Goal: Information Seeking & Learning: Learn about a topic

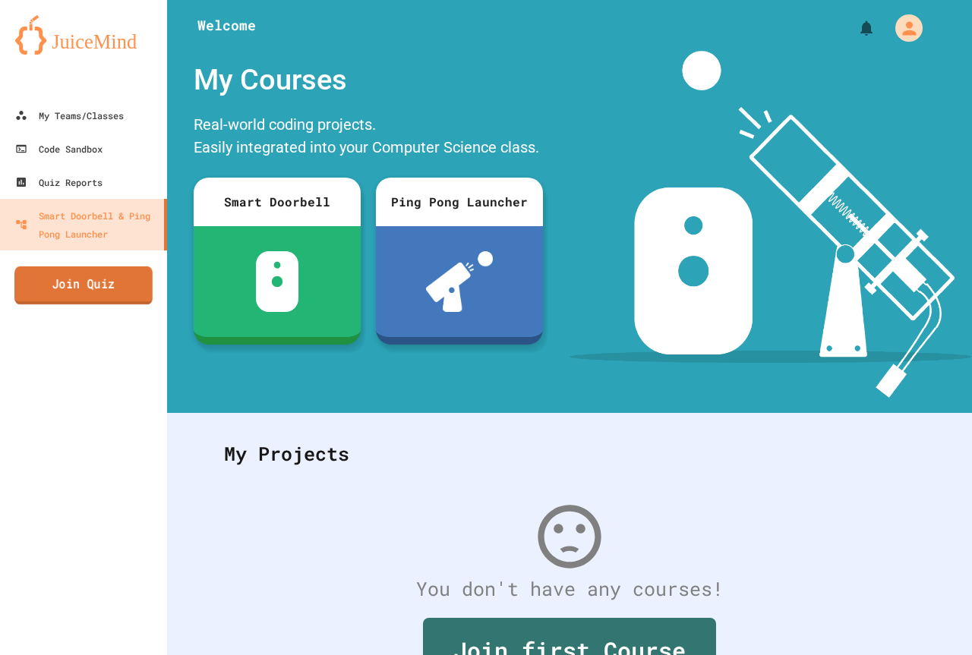
click at [122, 270] on link "Join Quiz" at bounding box center [83, 285] width 138 height 38
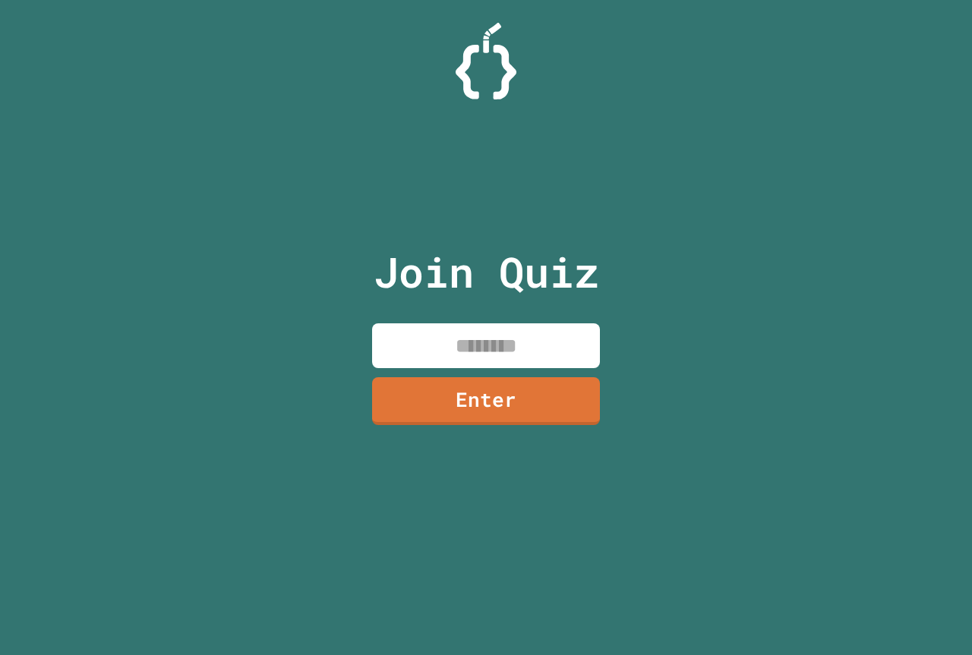
click at [471, 339] on input at bounding box center [486, 345] width 228 height 45
type input "********"
click at [544, 429] on div "Join Quiz ******** Enter" at bounding box center [486, 327] width 256 height 579
click at [544, 411] on link "Enter" at bounding box center [486, 399] width 221 height 50
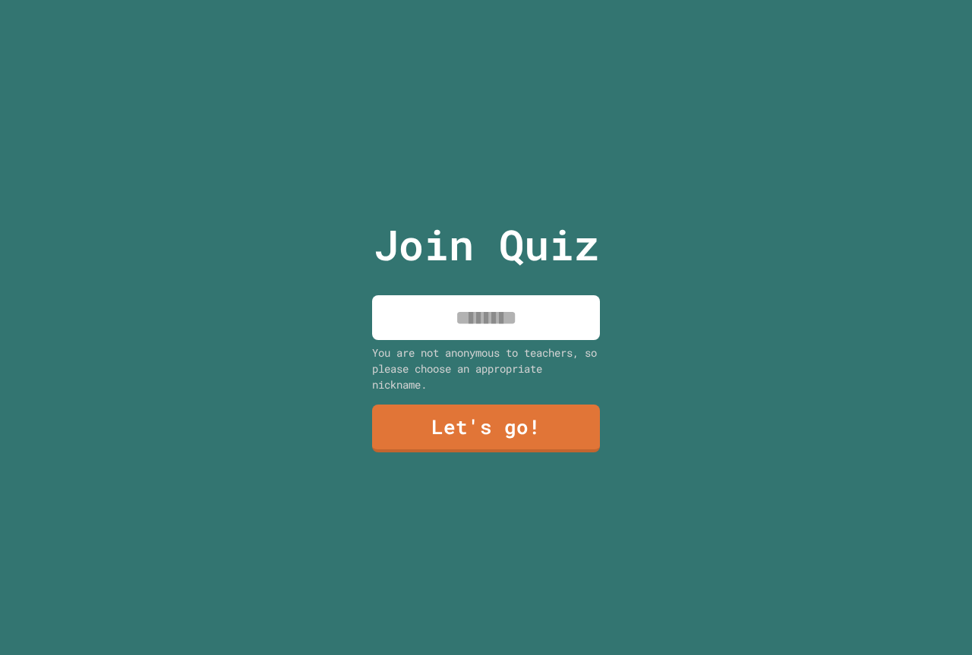
click at [553, 335] on div "Join Quiz You are not anonymous to teachers, so please choose an appropriate ni…" at bounding box center [486, 327] width 256 height 655
click at [553, 329] on input at bounding box center [486, 317] width 228 height 45
type input "**********"
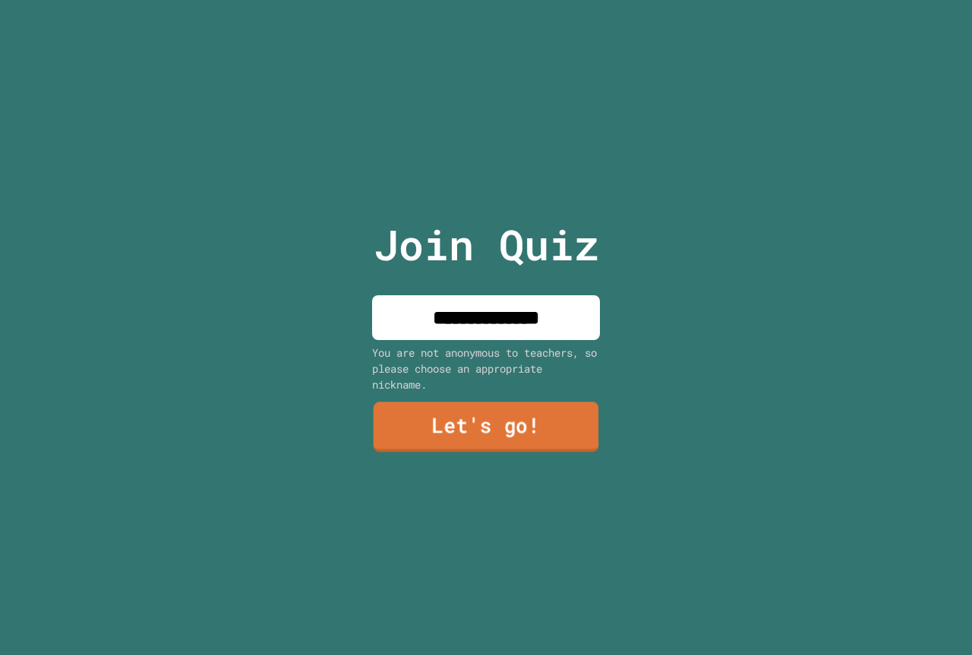
click at [549, 427] on link "Let's go!" at bounding box center [485, 427] width 225 height 50
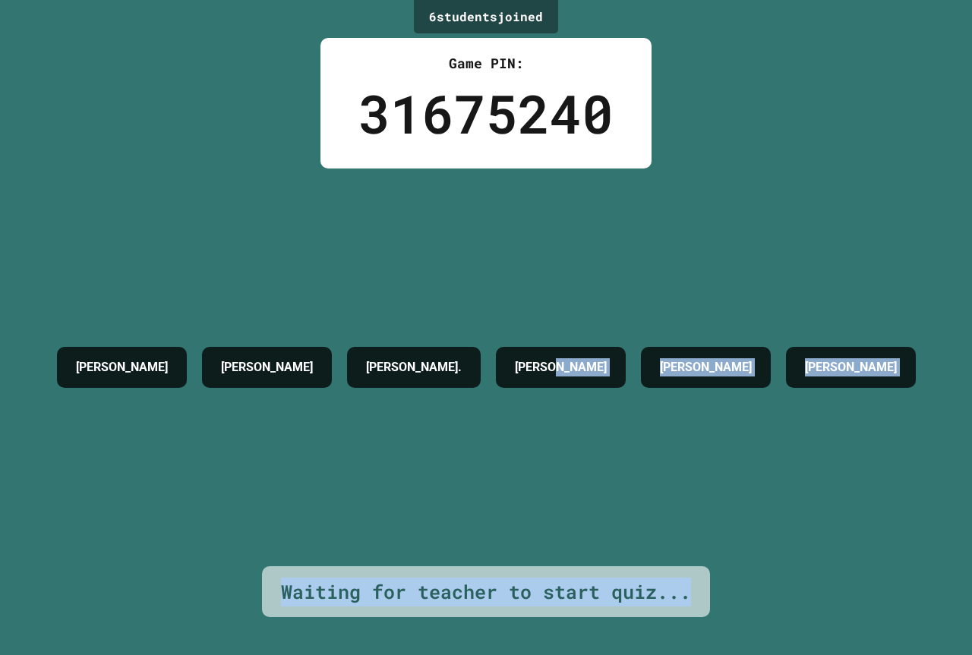
drag, startPoint x: 737, startPoint y: 609, endPoint x: 962, endPoint y: 541, distance: 234.6
click at [968, 543] on div "6 student s joined Game PIN: 31675240 [PERSON_NAME] [PERSON_NAME] C [PERSON_NAM…" at bounding box center [486, 327] width 972 height 655
click at [783, 457] on div "[PERSON_NAME] [PERSON_NAME] [PERSON_NAME]. [PERSON_NAME] [PERSON_NAME] [PERSON_…" at bounding box center [486, 368] width 874 height 398
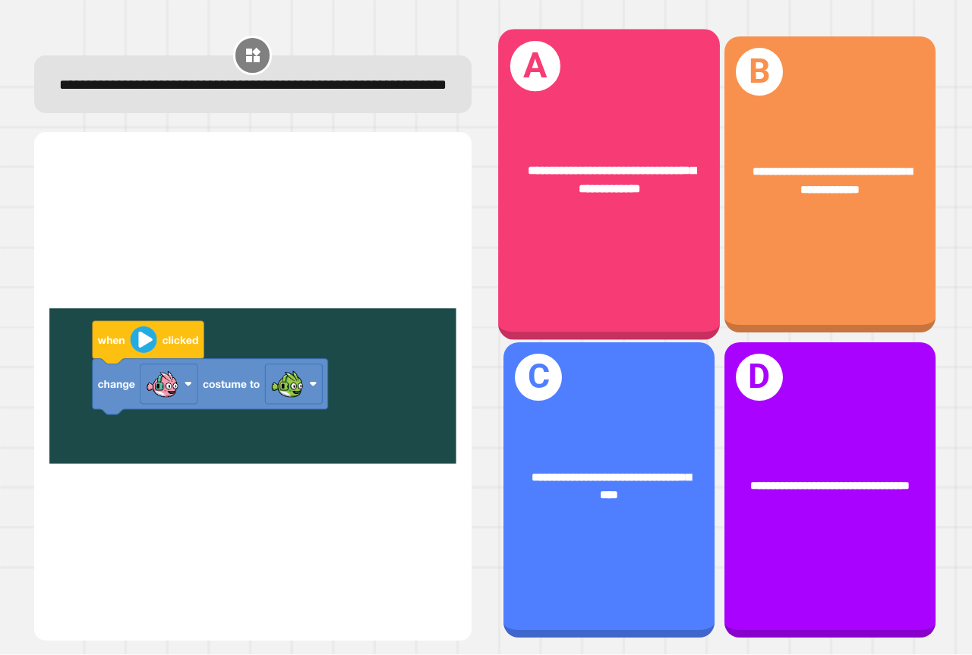
click at [542, 230] on div "**********" at bounding box center [609, 185] width 222 height 310
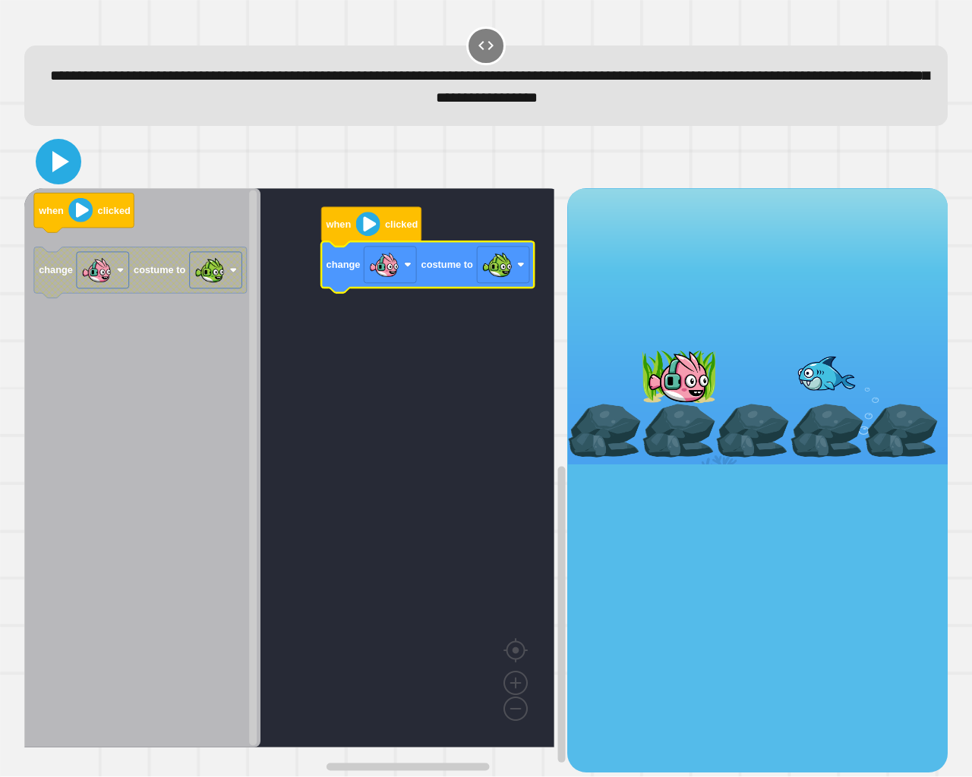
click at [50, 166] on icon at bounding box center [58, 161] width 36 height 36
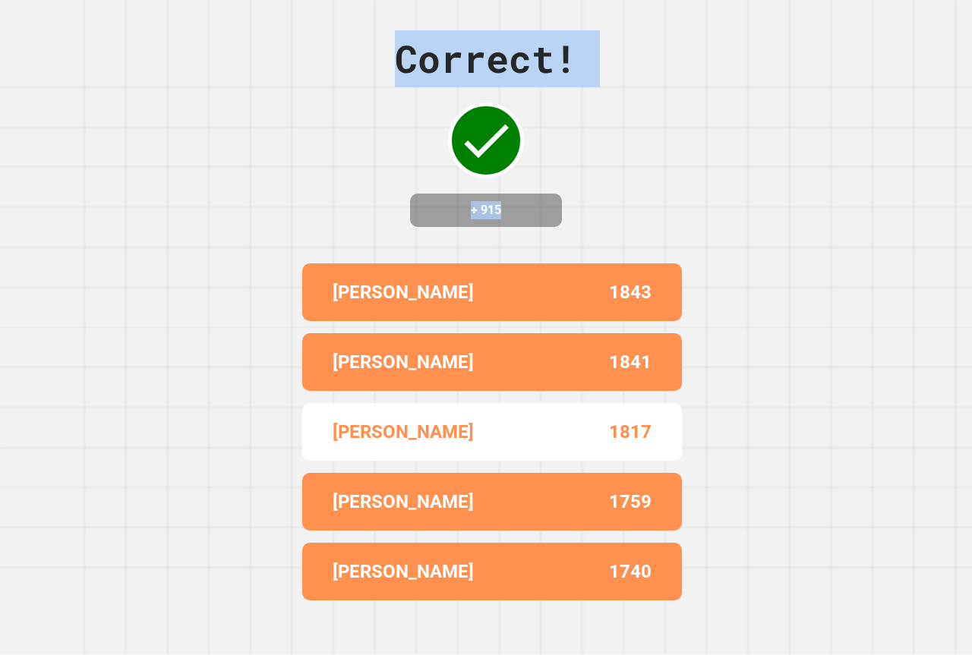
drag, startPoint x: 618, startPoint y: 164, endPoint x: 610, endPoint y: 168, distance: 8.5
click at [610, 158] on div "Correct! + 915 [PERSON_NAME] 1843 [PERSON_NAME] 1841 KINGSTON [PERSON_NAME] 181…" at bounding box center [486, 327] width 972 height 655
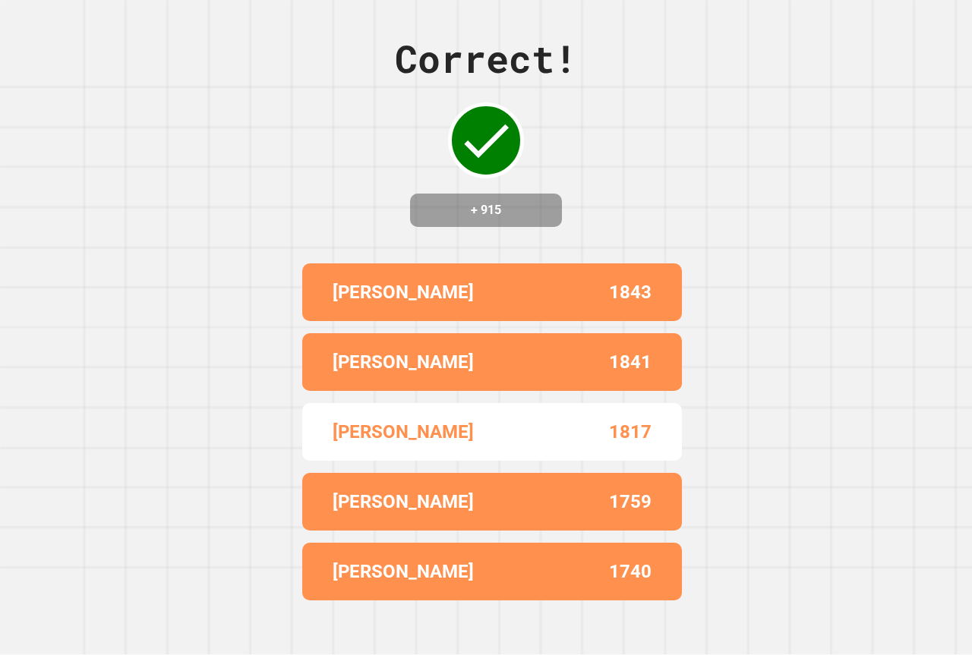
drag, startPoint x: 610, startPoint y: 155, endPoint x: 607, endPoint y: 138, distance: 17.1
click at [610, 144] on div "Correct! + 915 [PERSON_NAME] 1843 [PERSON_NAME] 1841 KINGSTON [PERSON_NAME] 181…" at bounding box center [486, 327] width 972 height 655
click at [606, 138] on div "Correct! + 915 [PERSON_NAME] 1843 [PERSON_NAME] 1841 KINGSTON [PERSON_NAME] 181…" at bounding box center [486, 327] width 972 height 655
drag, startPoint x: 606, startPoint y: 138, endPoint x: 610, endPoint y: 93, distance: 45.7
click at [609, 98] on div "Correct! + 915 [PERSON_NAME] 1843 [PERSON_NAME] 1841 KINGSTON [PERSON_NAME] 181…" at bounding box center [486, 327] width 972 height 655
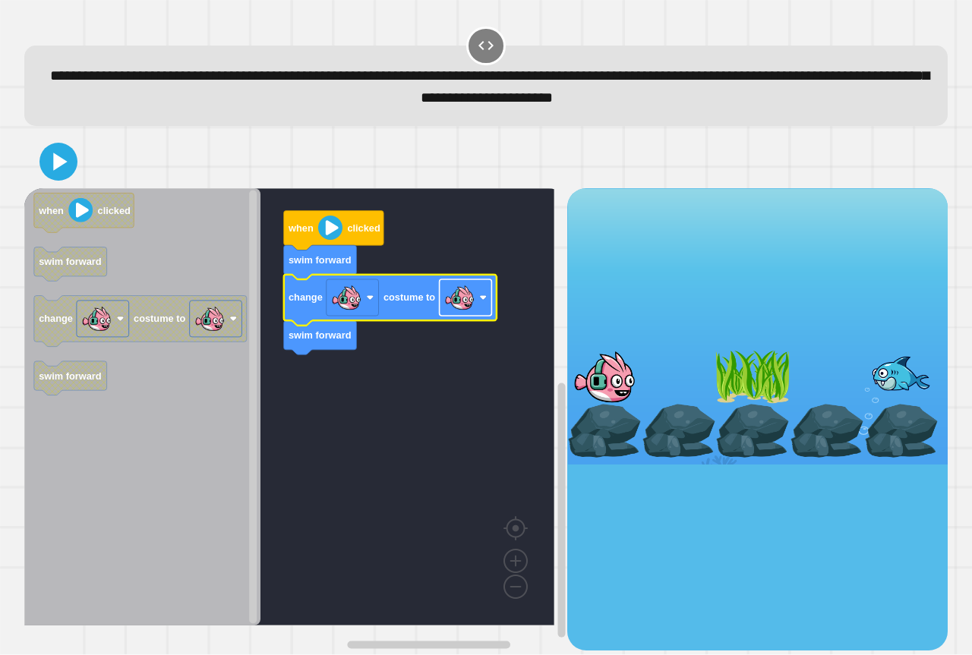
click at [449, 310] on image "Blockly Workspace" at bounding box center [459, 297] width 30 height 30
click at [68, 174] on icon at bounding box center [58, 162] width 30 height 30
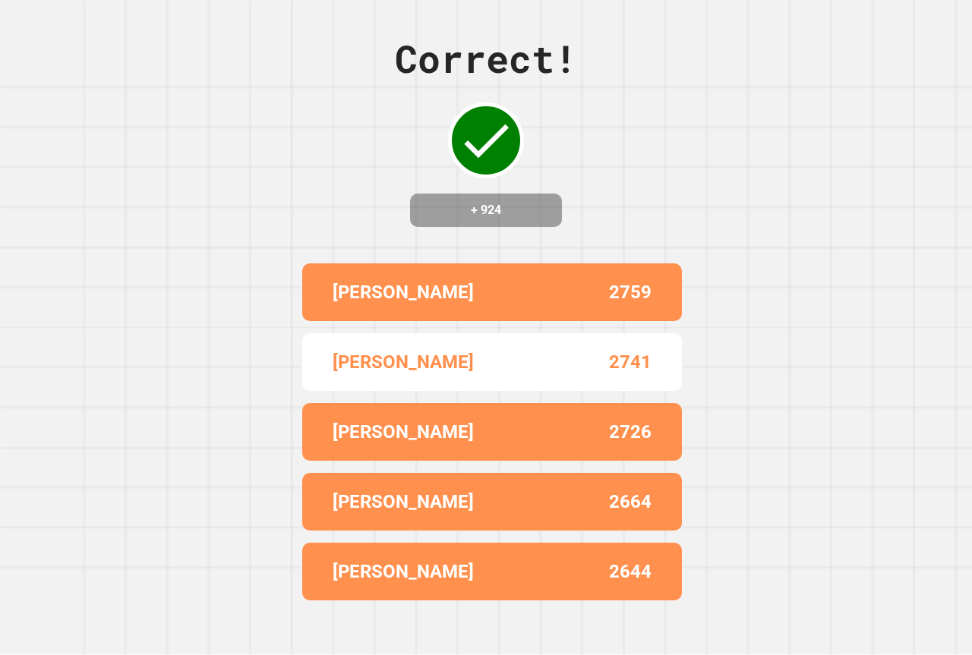
drag, startPoint x: 557, startPoint y: 422, endPoint x: 542, endPoint y: 329, distance: 94.6
click at [542, 321] on div "[PERSON_NAME] 2759" at bounding box center [492, 292] width 380 height 58
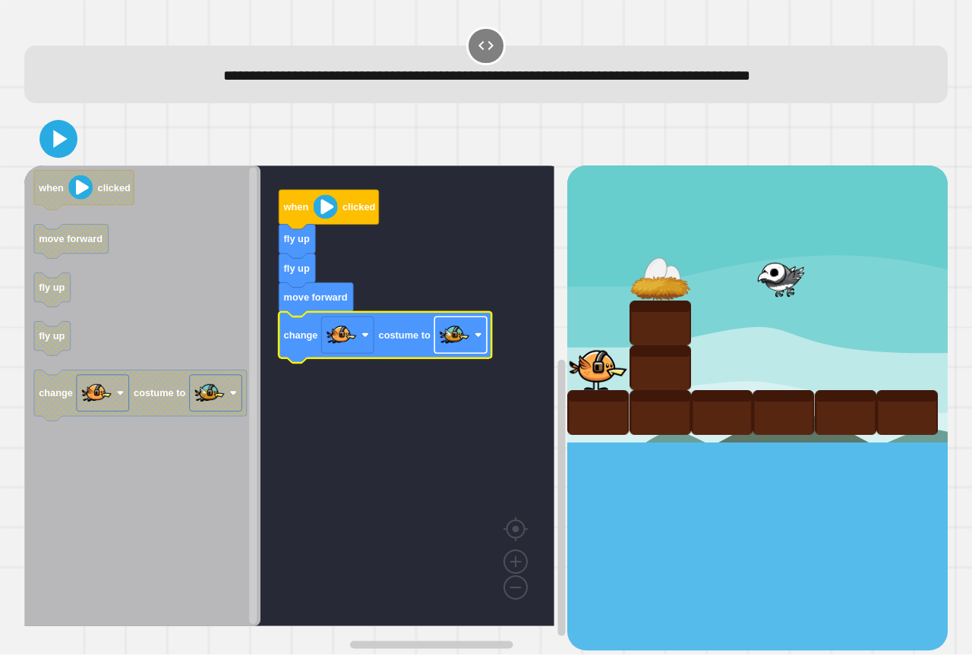
click at [449, 339] on image "Blockly Workspace" at bounding box center [455, 335] width 30 height 30
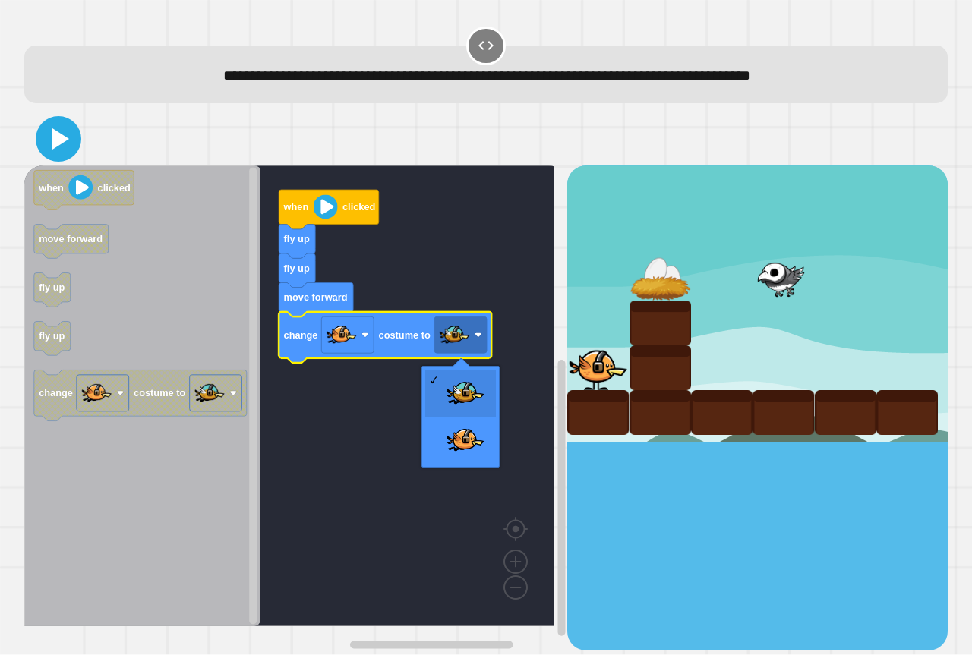
click at [57, 146] on icon at bounding box center [60, 138] width 17 height 21
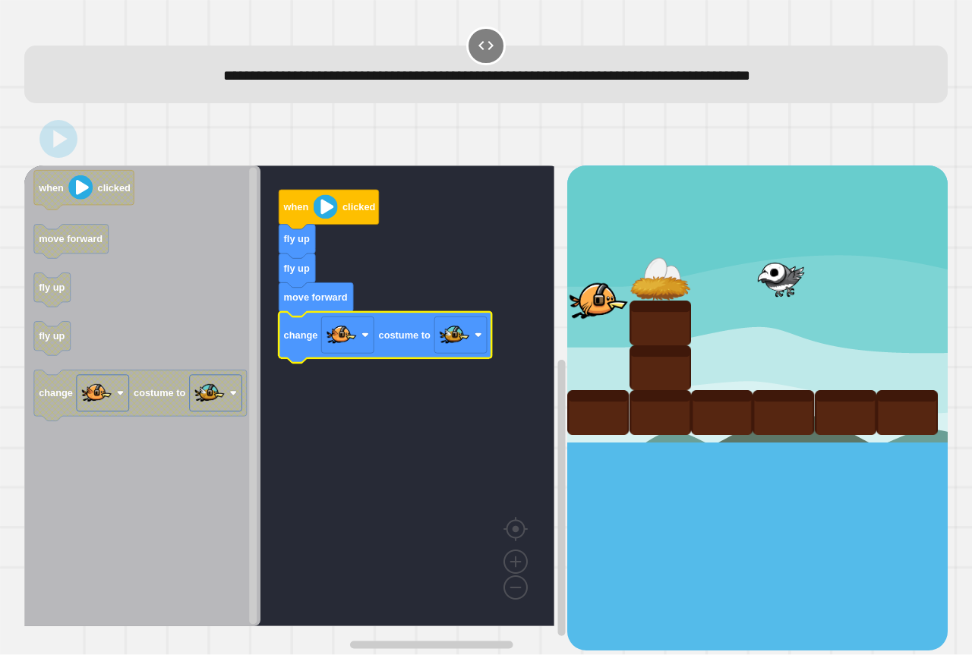
click at [410, 247] on rect "Blockly Workspace" at bounding box center [289, 395] width 530 height 461
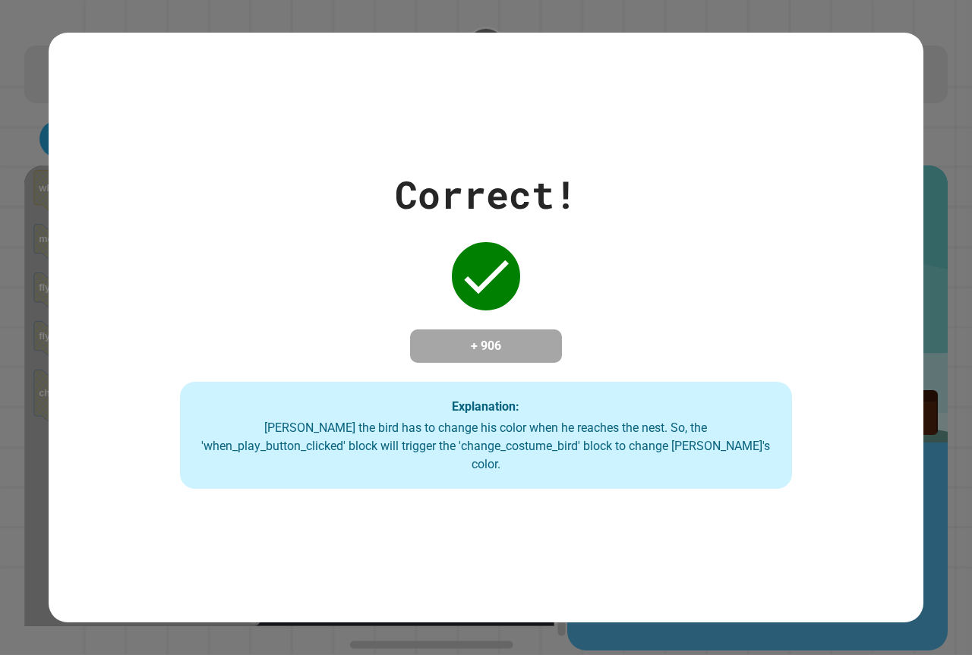
click at [846, 239] on div "Correct! + 906 Explanation: [PERSON_NAME] the bird has to change his color when…" at bounding box center [486, 327] width 874 height 323
click at [813, 40] on div "Correct! + 906 Explanation: [PERSON_NAME] the bird has to change his color when…" at bounding box center [486, 328] width 874 height 590
click at [889, 31] on div "Correct! + 906 Explanation: [PERSON_NAME] the bird has to change his color when…" at bounding box center [486, 327] width 972 height 655
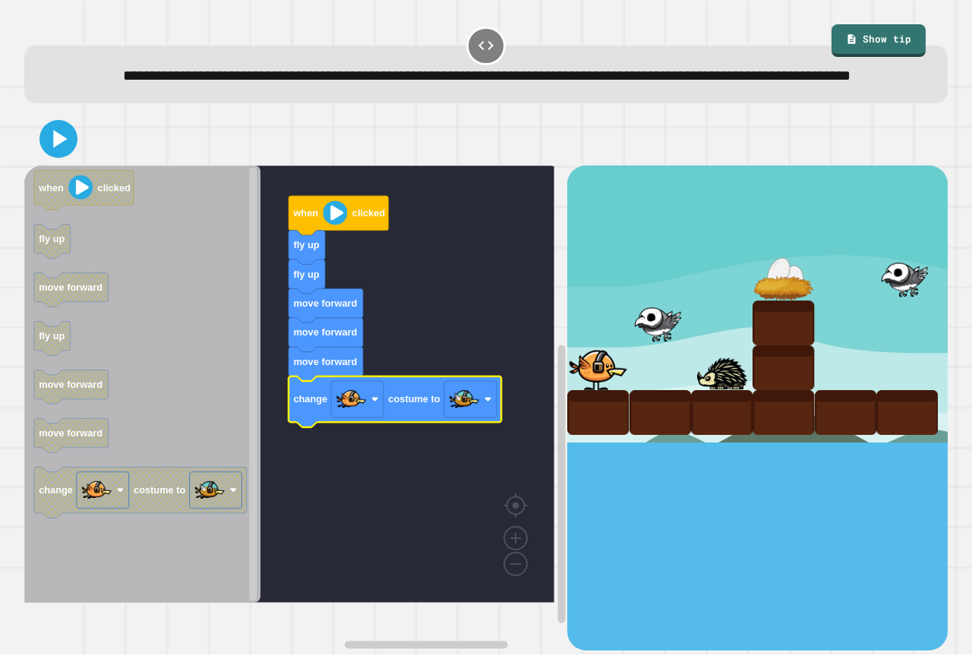
click at [66, 154] on icon at bounding box center [58, 139] width 30 height 30
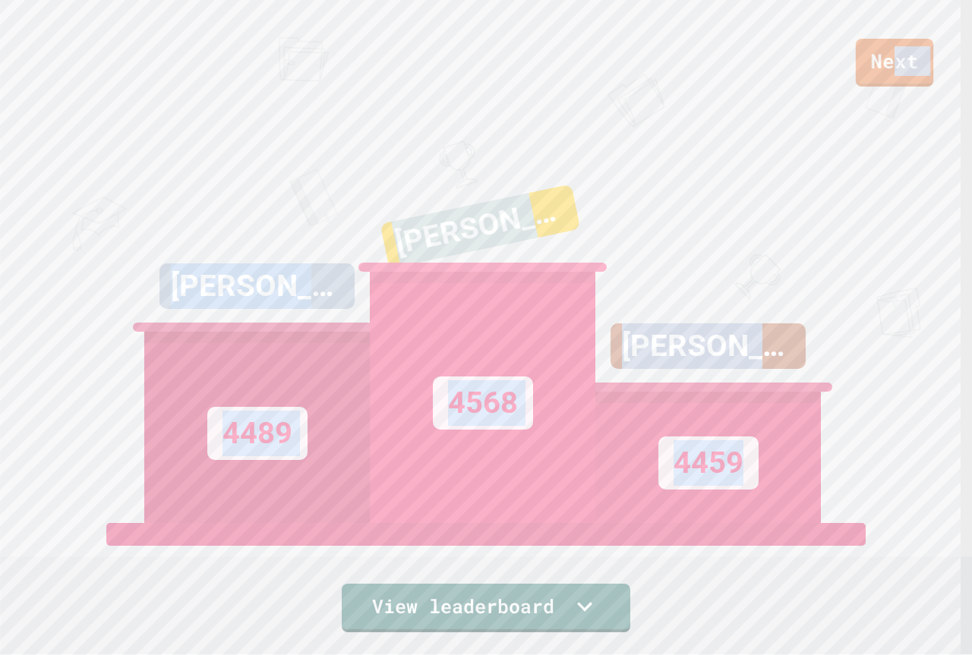
drag, startPoint x: 892, startPoint y: 67, endPoint x: 713, endPoint y: 427, distance: 402.0
click at [753, 427] on div "Next [PERSON_NAME] 4489 [PERSON_NAME] 4568 [PERSON_NAME] 4459 View leaderboard" at bounding box center [486, 327] width 972 height 655
click at [576, 519] on div "[PERSON_NAME] 4489 KINGSTON [PERSON_NAME] 4568 [PERSON_NAME] 4459" at bounding box center [485, 333] width 683 height 380
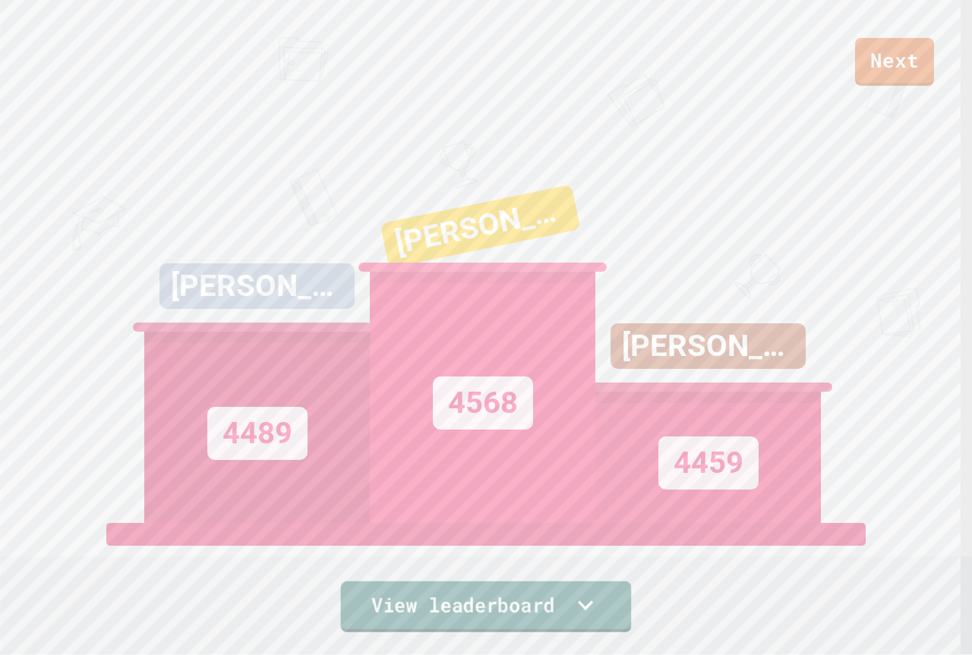
click at [543, 588] on link "View leaderboard" at bounding box center [486, 606] width 291 height 51
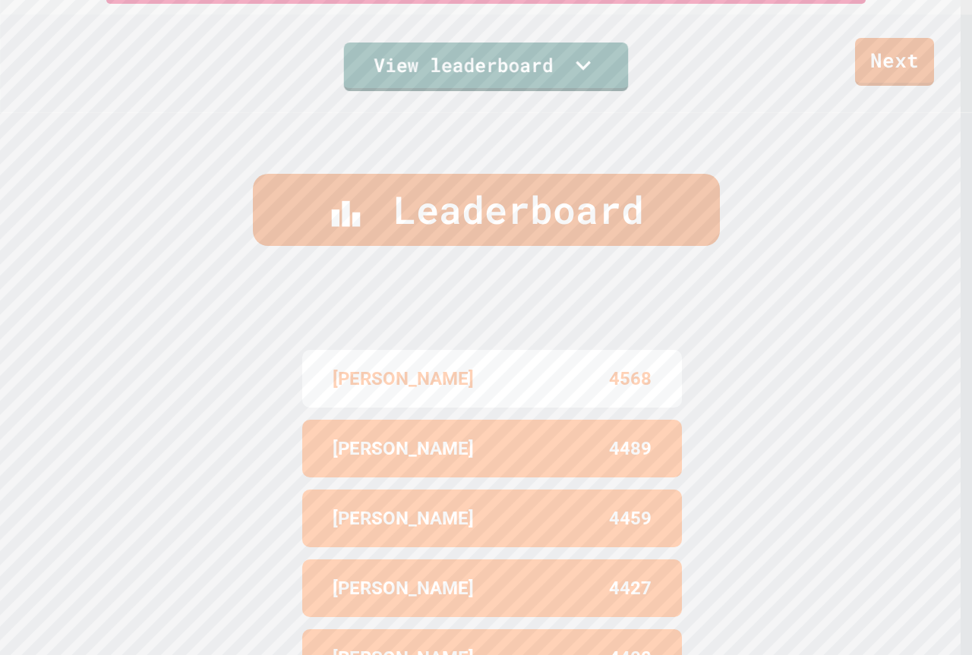
scroll to position [650, 0]
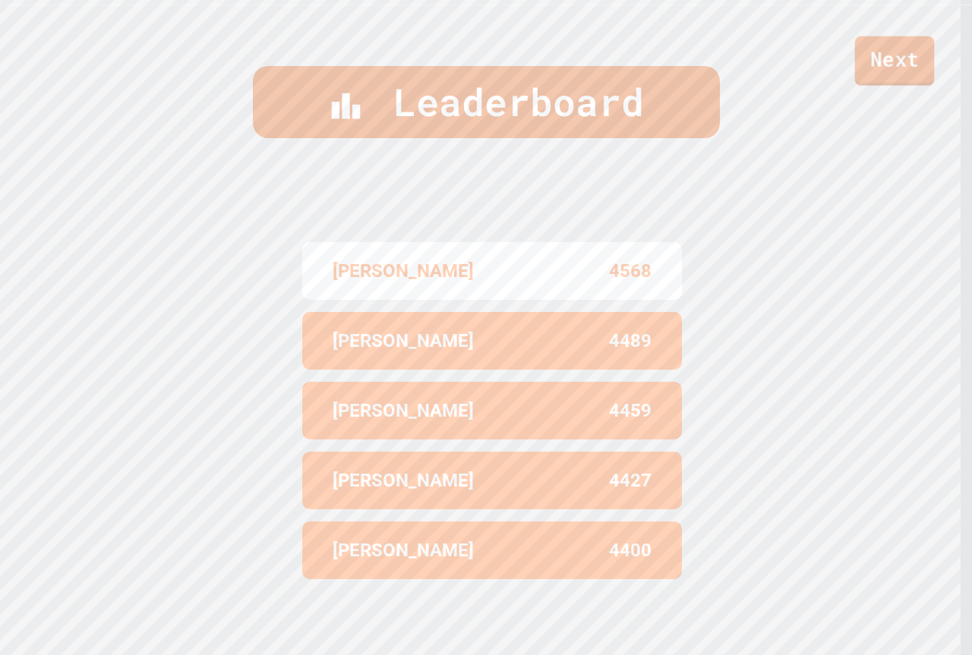
click at [860, 51] on link "Next" at bounding box center [895, 60] width 80 height 49
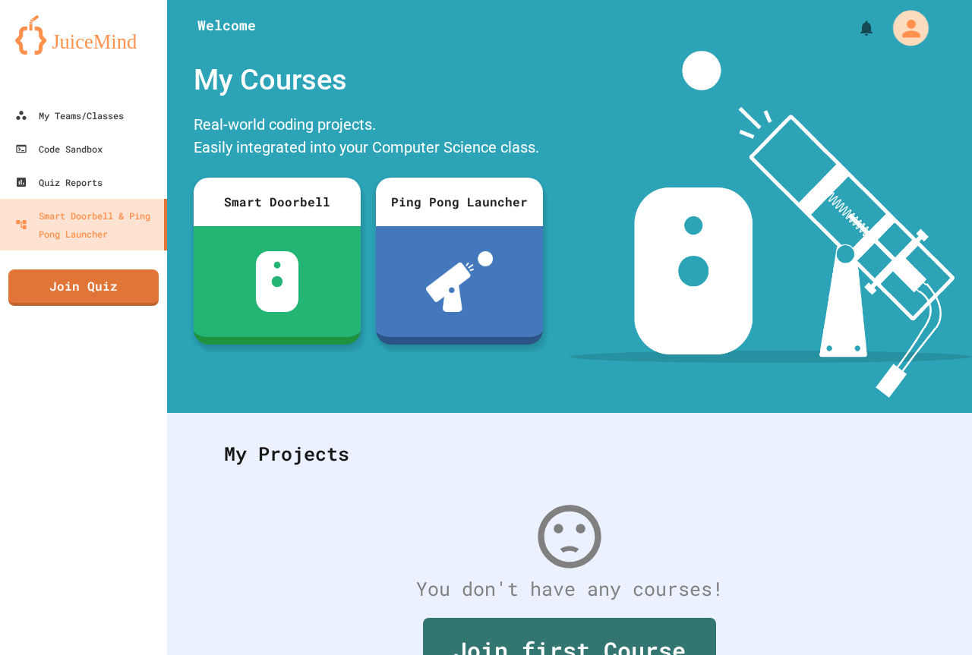
click at [897, 17] on icon "My Account" at bounding box center [910, 27] width 27 height 27
click at [806, 654] on div at bounding box center [486, 655] width 972 height 0
click at [83, 290] on link "Join Quiz" at bounding box center [83, 285] width 141 height 38
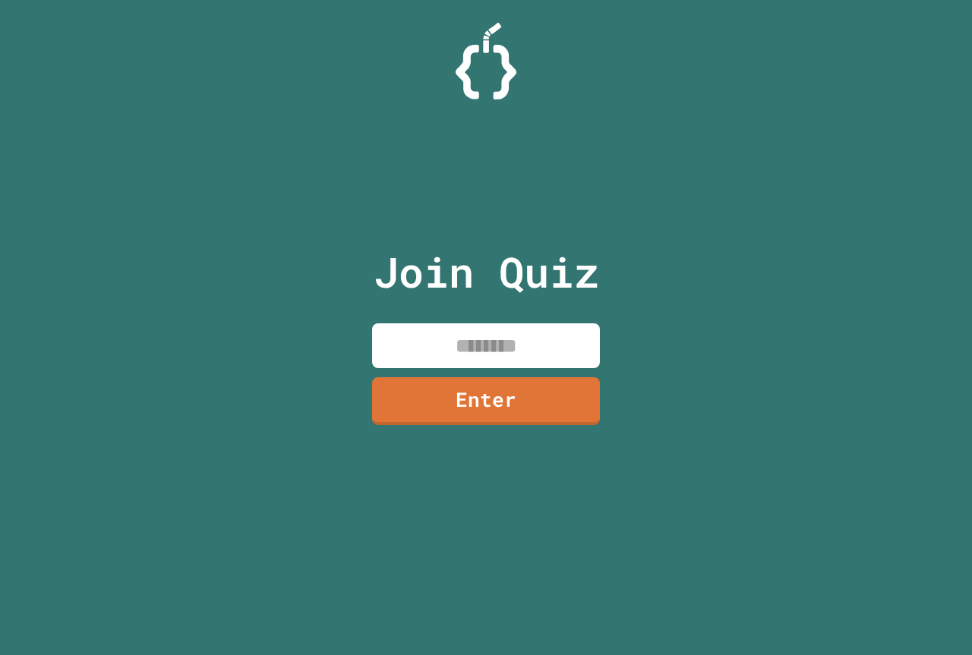
click at [600, 326] on div "Join Quiz Enter" at bounding box center [486, 327] width 256 height 579
click at [593, 332] on input at bounding box center [486, 345] width 228 height 45
type input "********"
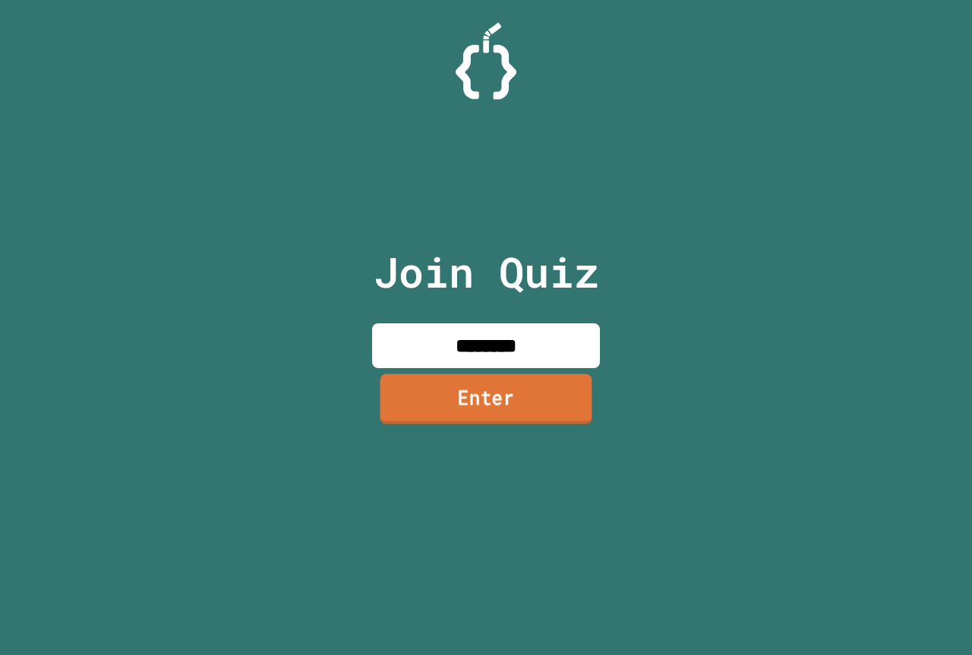
click at [550, 394] on link "Enter" at bounding box center [486, 398] width 212 height 50
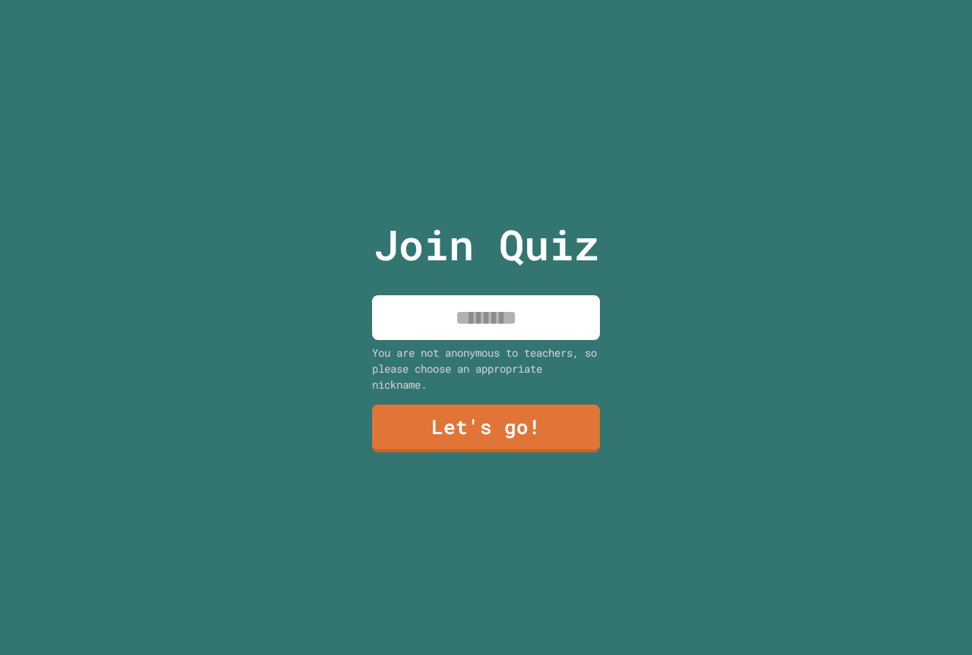
click at [503, 335] on div "Join Quiz You are not anonymous to teachers, so please choose an appropriate ni…" at bounding box center [486, 327] width 256 height 655
click at [503, 326] on input at bounding box center [486, 317] width 228 height 45
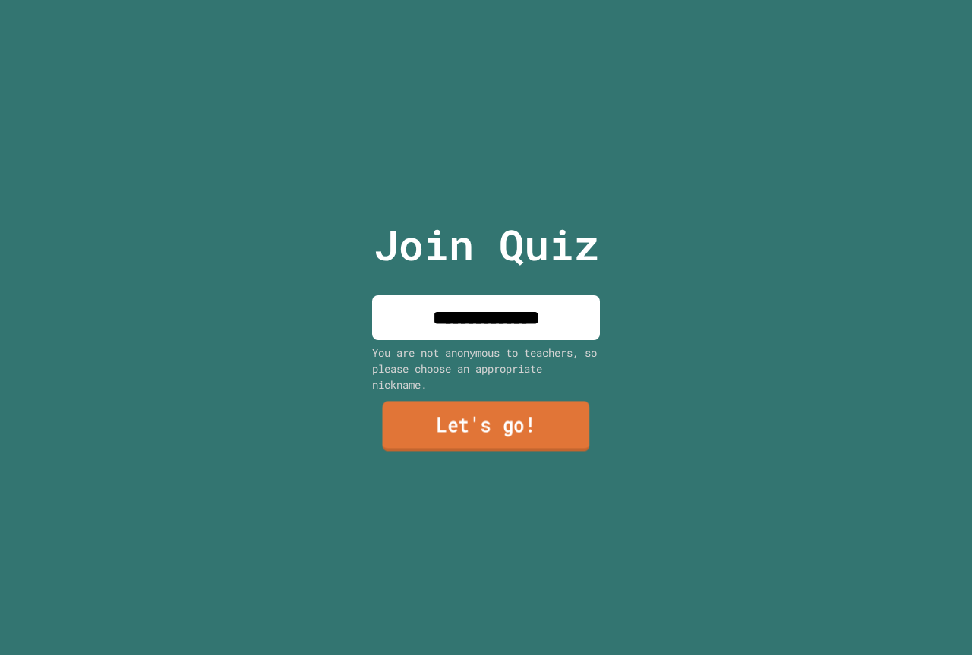
type input "**********"
click at [524, 443] on link "Let's go!" at bounding box center [486, 427] width 207 height 50
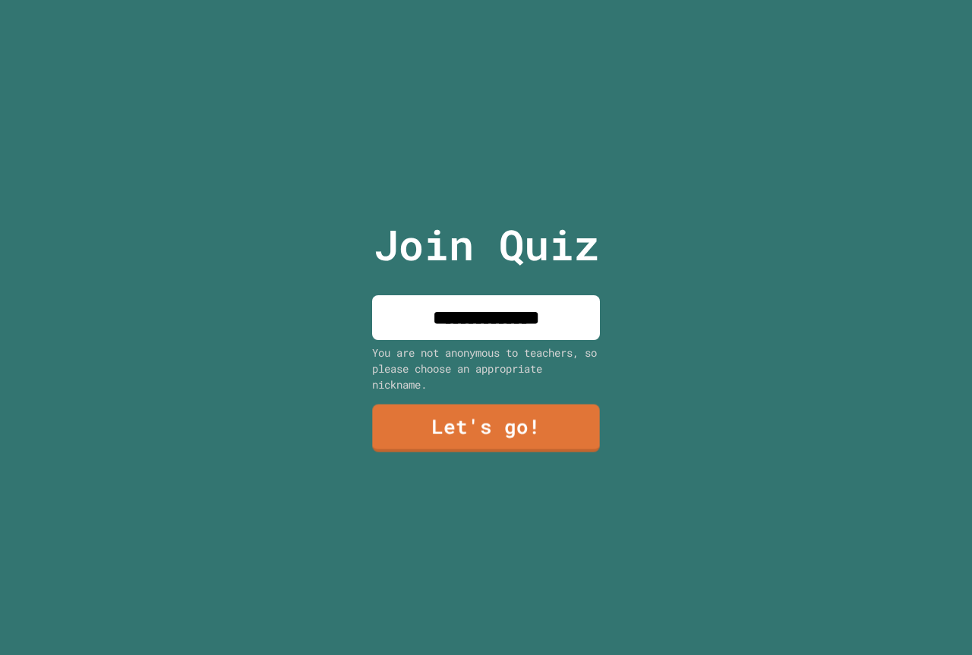
click at [486, 0] on div at bounding box center [486, 0] width 0 height 0
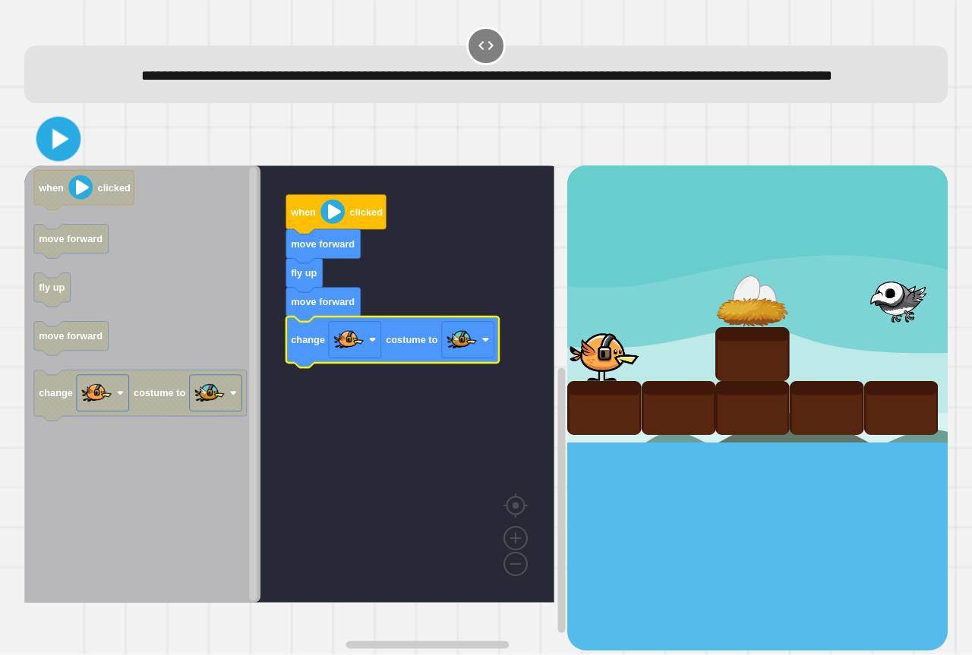
click at [46, 157] on icon at bounding box center [58, 139] width 36 height 36
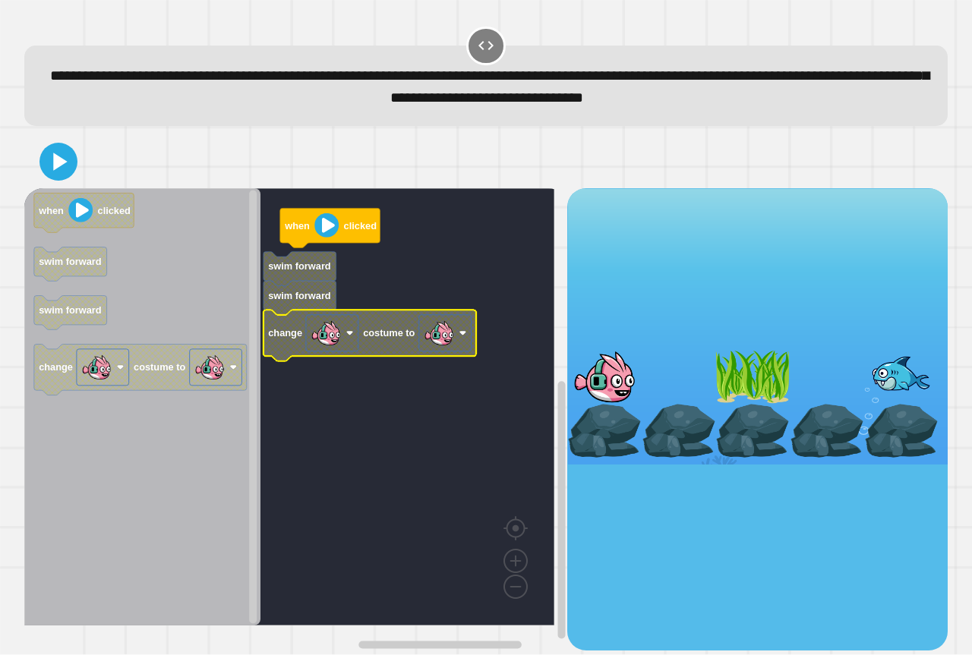
click at [433, 342] on image "Blockly Workspace" at bounding box center [439, 333] width 30 height 30
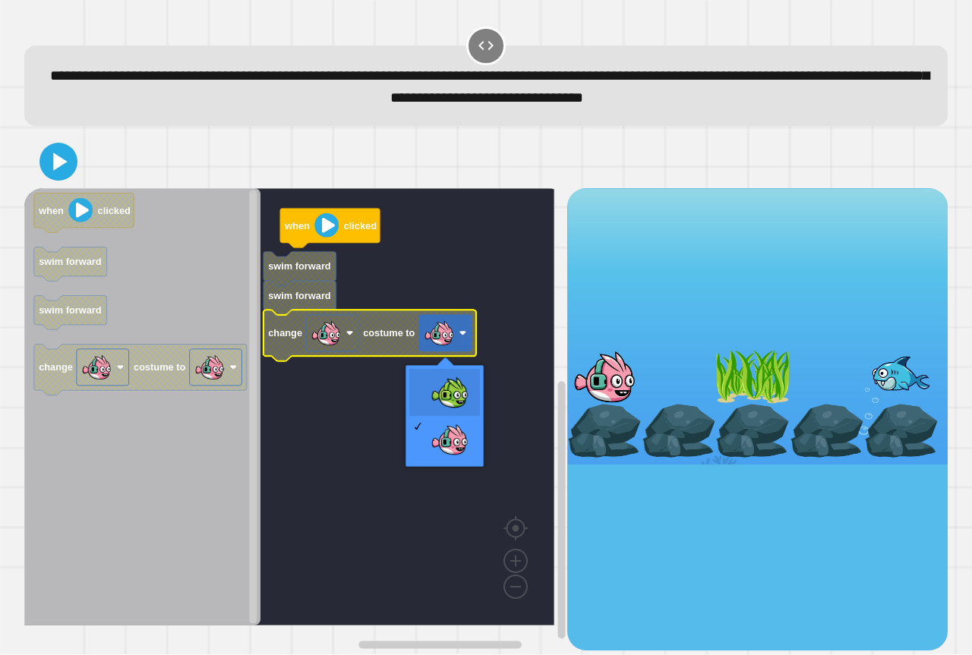
drag, startPoint x: 451, startPoint y: 386, endPoint x: 291, endPoint y: 309, distance: 177.6
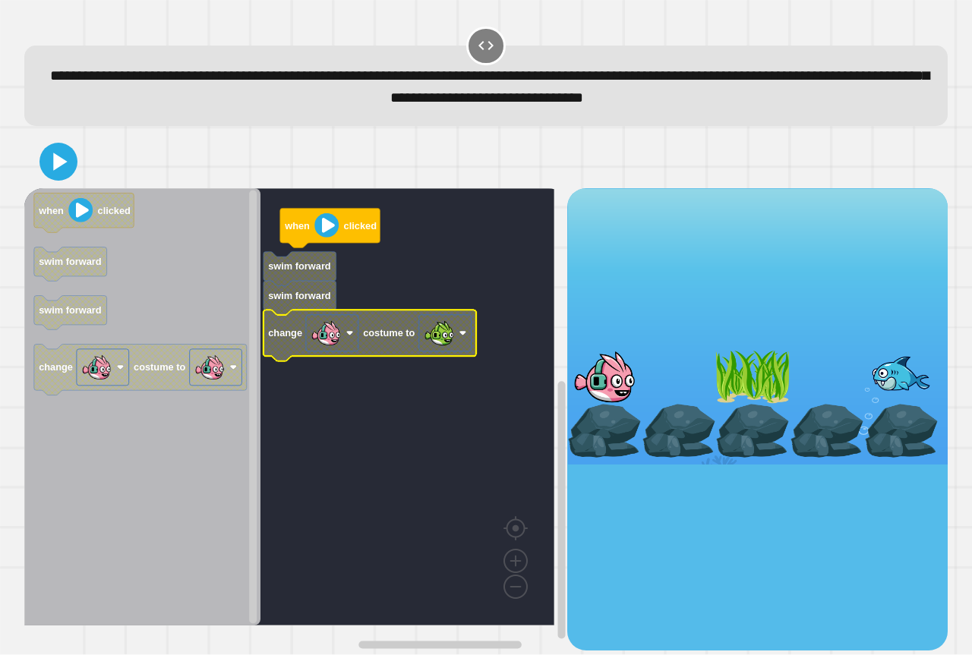
click at [57, 162] on icon at bounding box center [60, 161] width 14 height 17
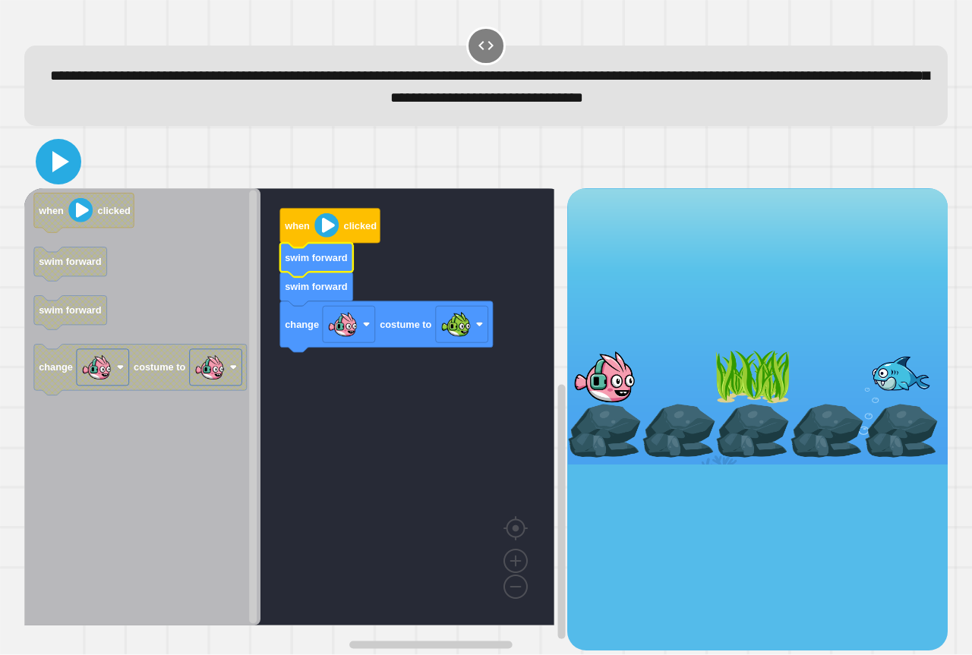
click at [73, 166] on icon at bounding box center [58, 161] width 36 height 36
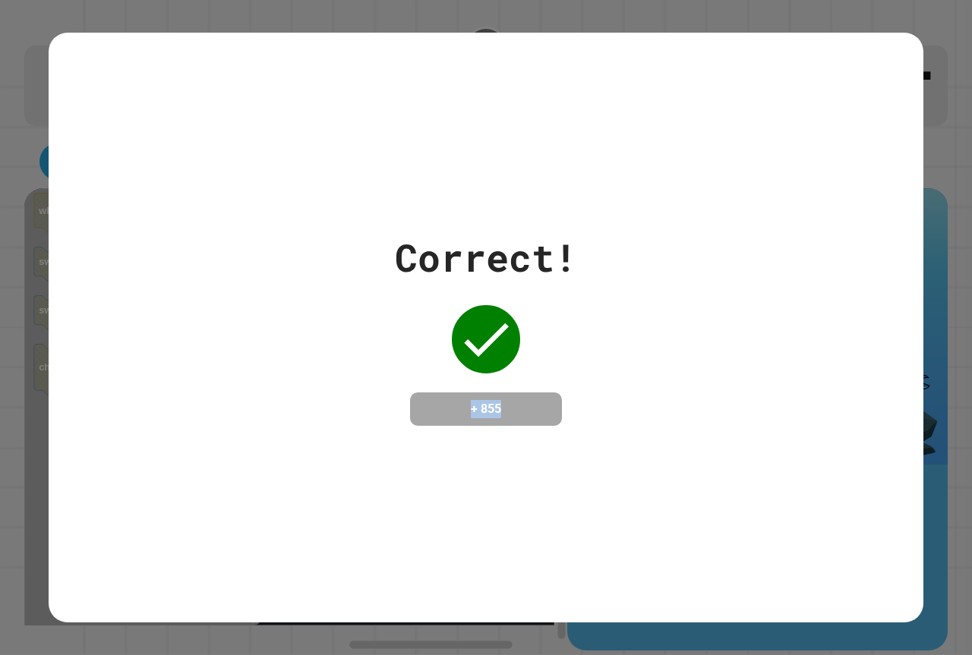
drag, startPoint x: 288, startPoint y: 557, endPoint x: 730, endPoint y: 653, distance: 452.0
click at [731, 651] on div "**********" at bounding box center [486, 327] width 972 height 655
click at [745, 612] on div "Correct! + 855" at bounding box center [486, 327] width 972 height 655
drag, startPoint x: 749, startPoint y: 504, endPoint x: 678, endPoint y: 433, distance: 100.9
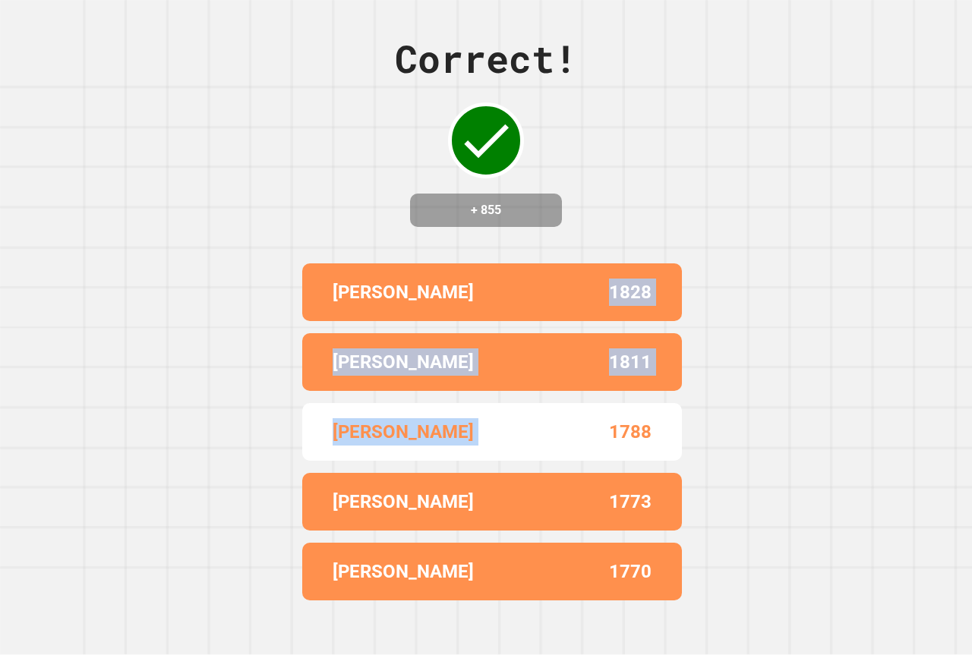
drag, startPoint x: 585, startPoint y: 424, endPoint x: 578, endPoint y: 339, distance: 84.5
click at [579, 339] on div "[PERSON_NAME] 1828 [PERSON_NAME] 1811 KINGSTON [PERSON_NAME] 1788 [PERSON_NAME]…" at bounding box center [486, 431] width 380 height 349
click at [577, 342] on div "[PERSON_NAME] 1828 [PERSON_NAME] 1811 KINGSTON [PERSON_NAME] 1788 [PERSON_NAME]…" at bounding box center [486, 431] width 380 height 349
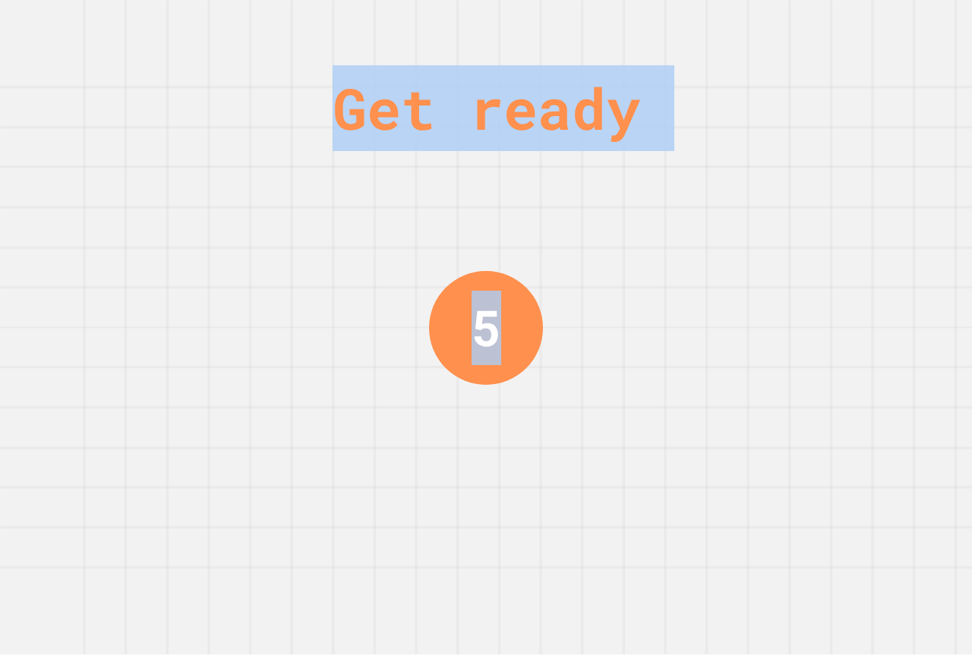
drag, startPoint x: 566, startPoint y: 363, endPoint x: 512, endPoint y: 423, distance: 80.6
click at [509, 413] on div "Get ready 5" at bounding box center [486, 327] width 114 height 655
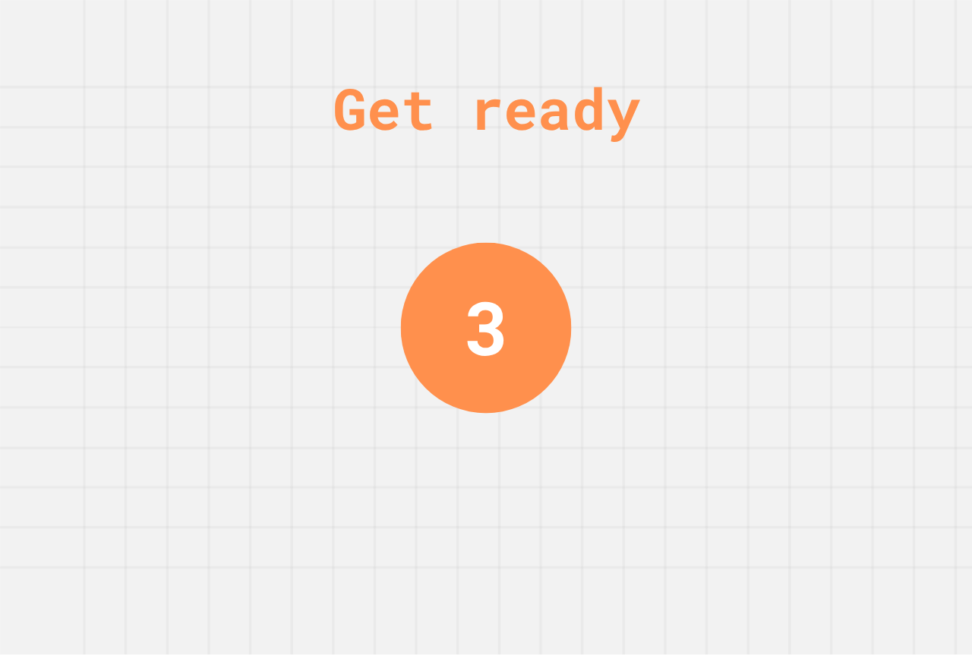
drag, startPoint x: 534, startPoint y: 417, endPoint x: 588, endPoint y: 418, distance: 54.7
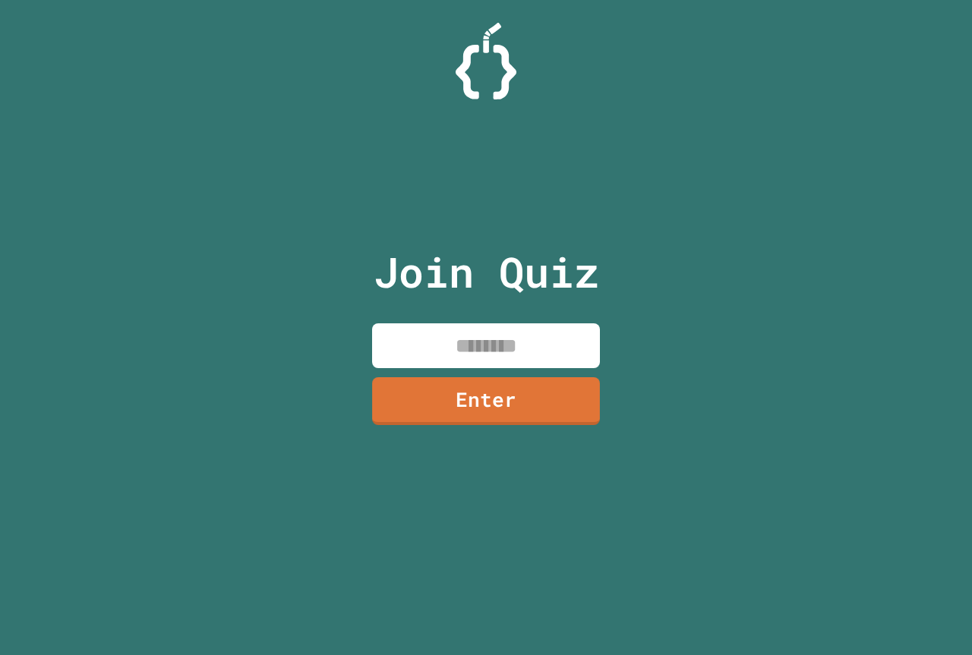
drag, startPoint x: 440, startPoint y: 116, endPoint x: 440, endPoint y: 164, distance: 47.8
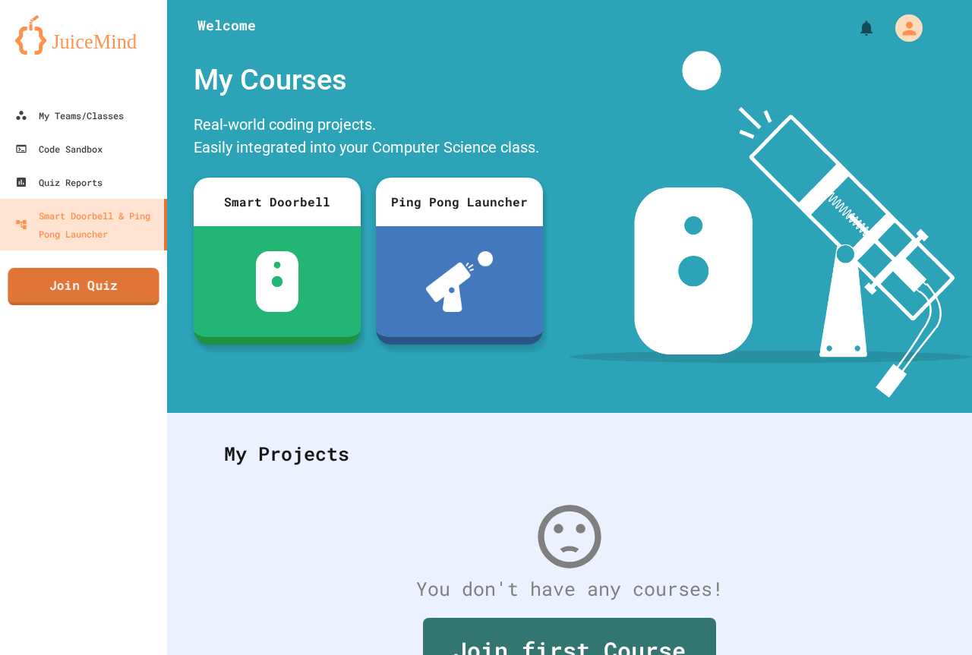
click at [63, 293] on link "Join Quiz" at bounding box center [83, 287] width 151 height 38
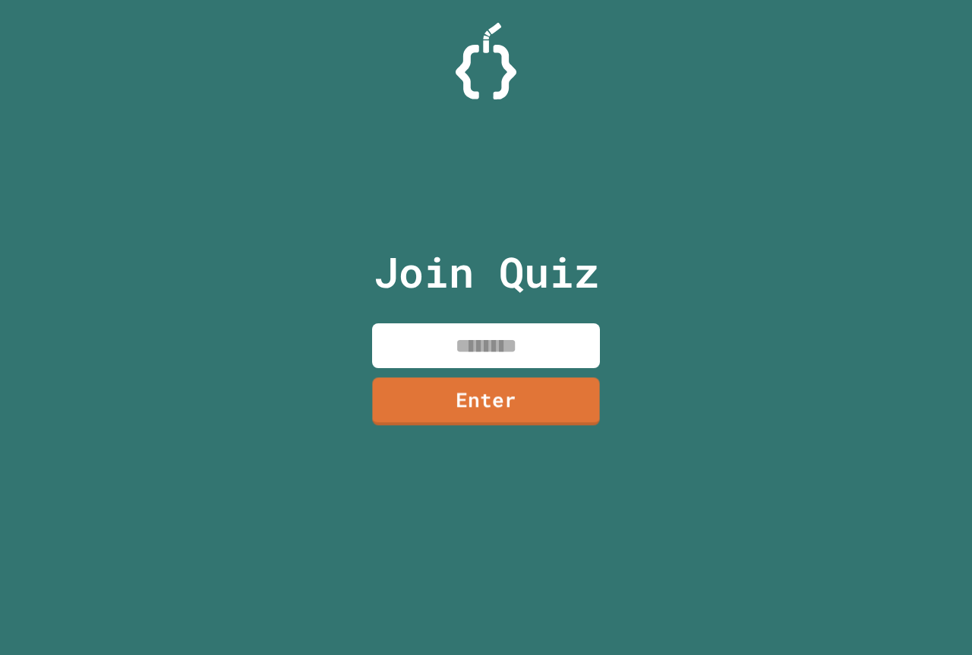
click at [499, 345] on input at bounding box center [486, 345] width 228 height 45
type input "********"
drag, startPoint x: 564, startPoint y: 449, endPoint x: 556, endPoint y: 416, distance: 33.7
click at [559, 430] on div "Join Quiz ******** Enter" at bounding box center [486, 327] width 256 height 579
click at [549, 404] on link "Enter" at bounding box center [486, 401] width 228 height 48
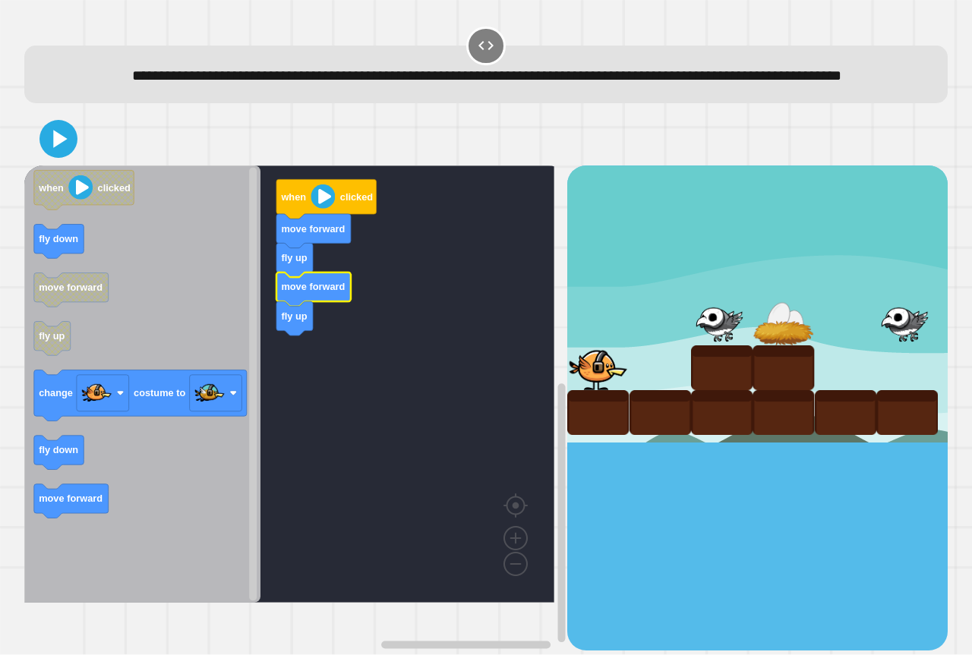
click at [321, 345] on rect "Blockly Workspace" at bounding box center [289, 383] width 530 height 437
click at [372, 373] on rect "Blockly Workspace" at bounding box center [289, 383] width 530 height 437
click at [298, 347] on rect "Blockly Workspace" at bounding box center [289, 383] width 530 height 437
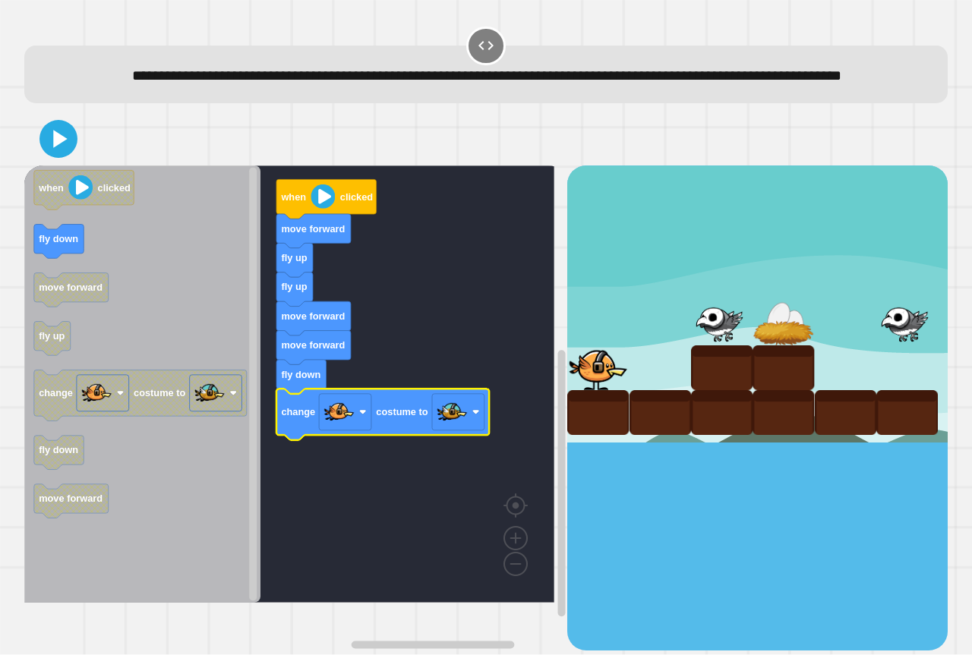
click at [71, 165] on div at bounding box center [485, 138] width 923 height 53
click at [66, 155] on icon at bounding box center [58, 139] width 31 height 31
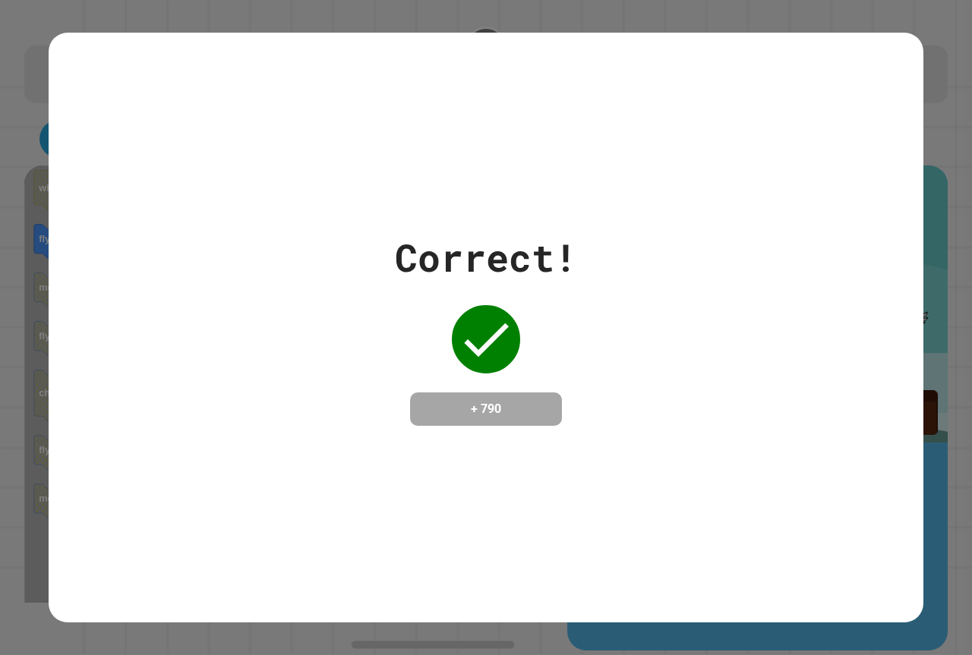
click at [387, 95] on div "Correct! + 790" at bounding box center [486, 328] width 874 height 590
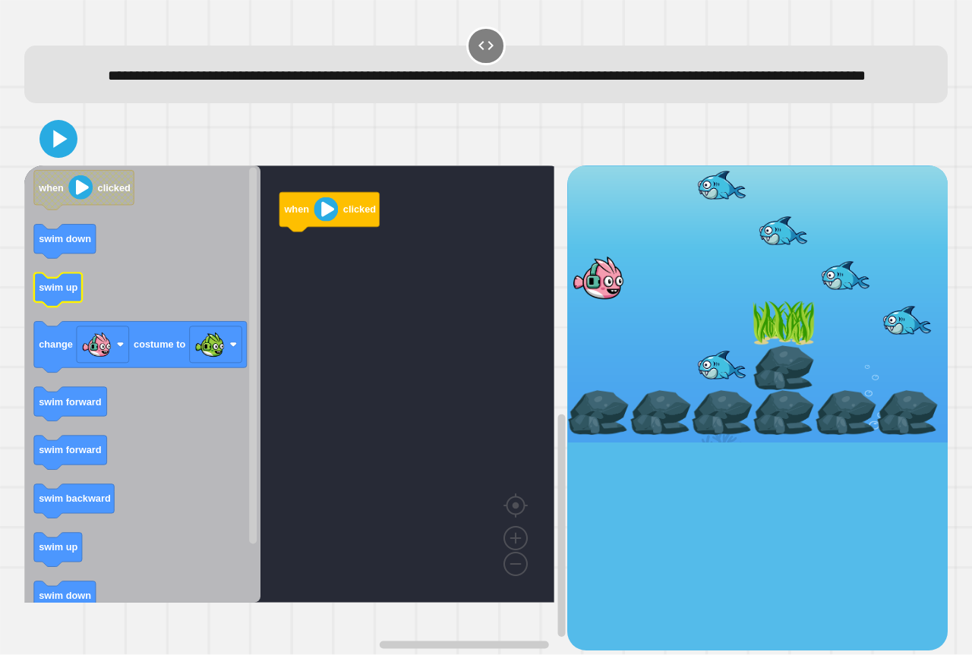
click at [70, 294] on text "swim up" at bounding box center [58, 287] width 39 height 11
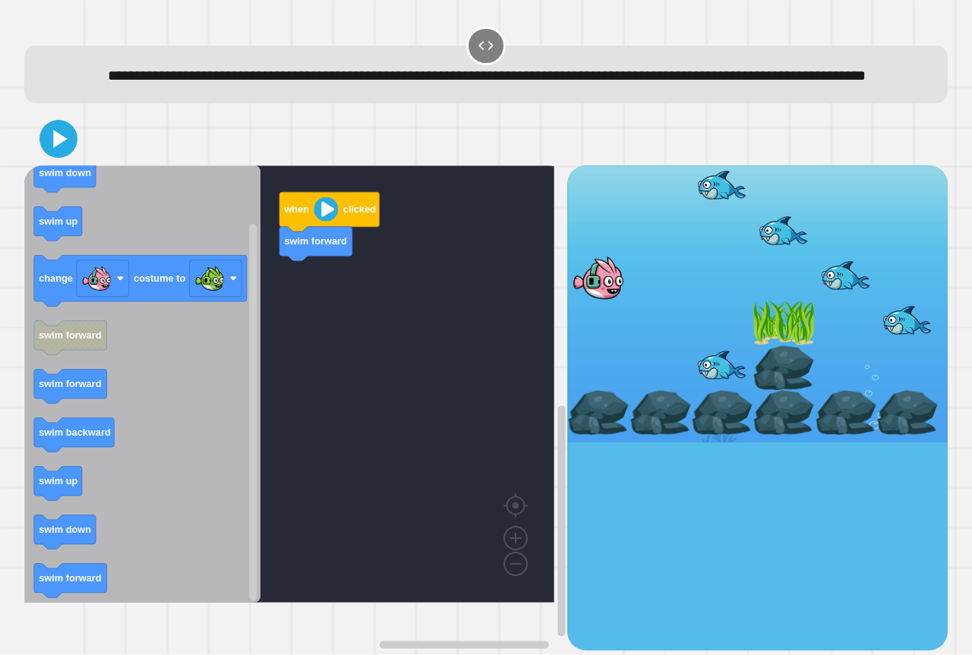
click at [237, 392] on icon "when clicked swim down swim up change costume to swim forward swim forward swim…" at bounding box center [142, 383] width 236 height 437
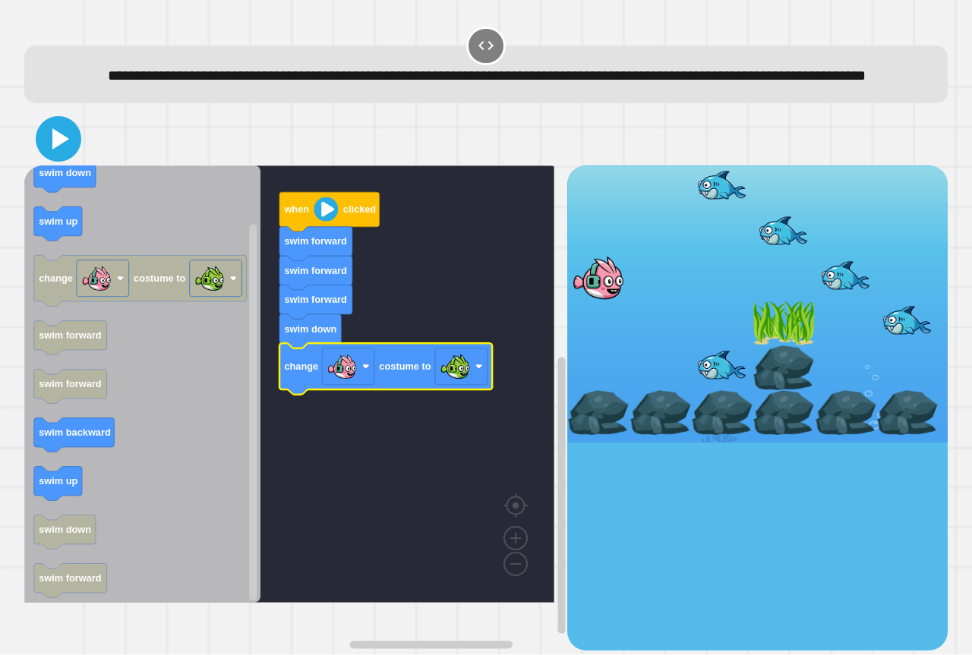
click at [65, 157] on icon at bounding box center [58, 139] width 36 height 36
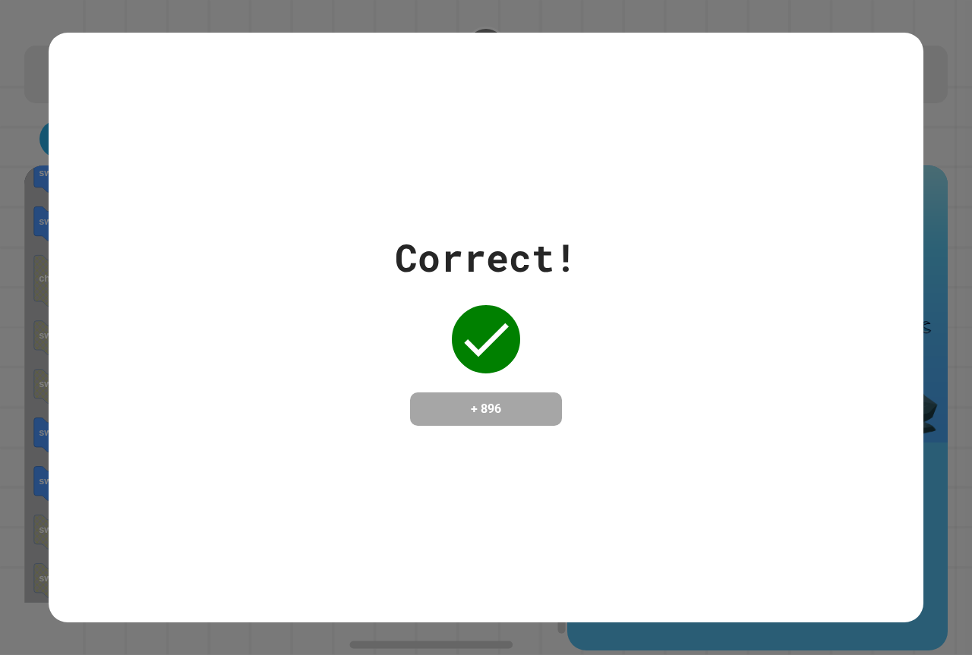
drag, startPoint x: 840, startPoint y: 469, endPoint x: 556, endPoint y: 474, distance: 284.7
click at [562, 476] on div "Correct! + 896" at bounding box center [486, 328] width 874 height 590
click at [556, 473] on div "Correct! + 896" at bounding box center [486, 328] width 874 height 590
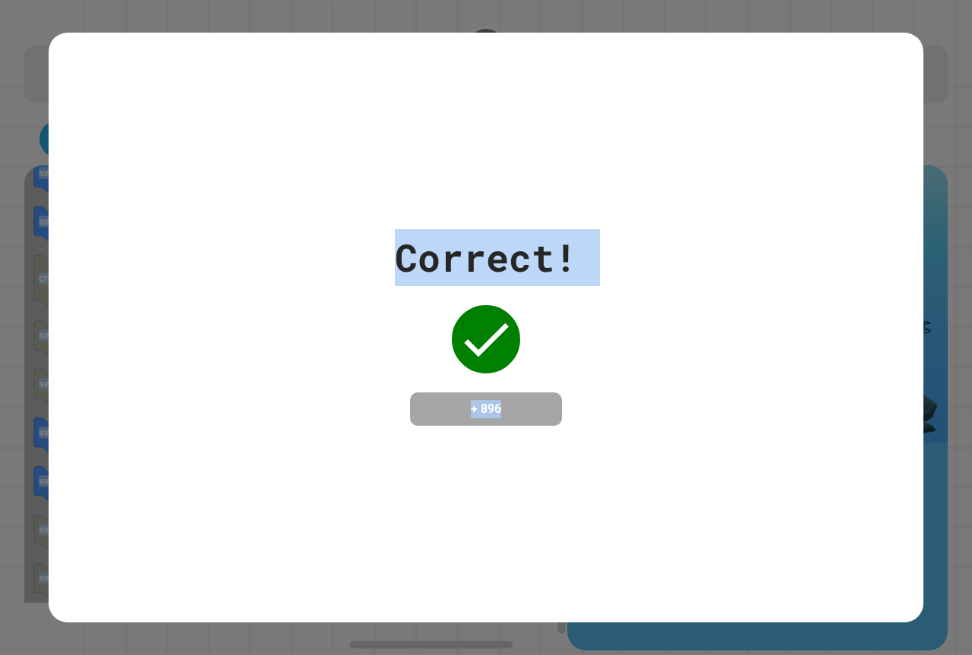
click at [556, 473] on div "Correct! + 896" at bounding box center [486, 328] width 874 height 590
click at [49, 507] on div "Correct! + 896" at bounding box center [486, 328] width 874 height 590
drag, startPoint x: 219, startPoint y: 463, endPoint x: 364, endPoint y: 422, distance: 151.4
click at [219, 462] on div "Correct! + 896" at bounding box center [486, 328] width 874 height 590
click at [572, 389] on div "Correct! + 896" at bounding box center [486, 327] width 874 height 197
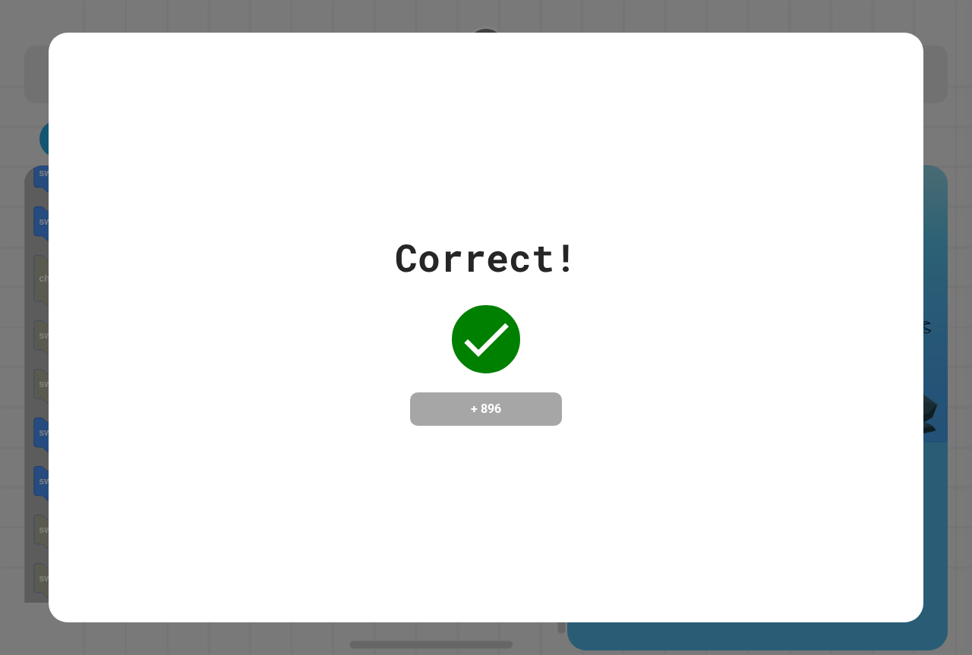
click at [524, 400] on h4 "+ 896" at bounding box center [485, 409] width 121 height 18
drag, startPoint x: 24, startPoint y: 595, endPoint x: 637, endPoint y: 370, distance: 652.8
click at [637, 370] on div "Correct! + 896" at bounding box center [486, 327] width 972 height 655
click at [637, 370] on div "Correct! + 896" at bounding box center [486, 327] width 874 height 197
click at [638, 369] on div "Correct! + 896" at bounding box center [486, 327] width 874 height 197
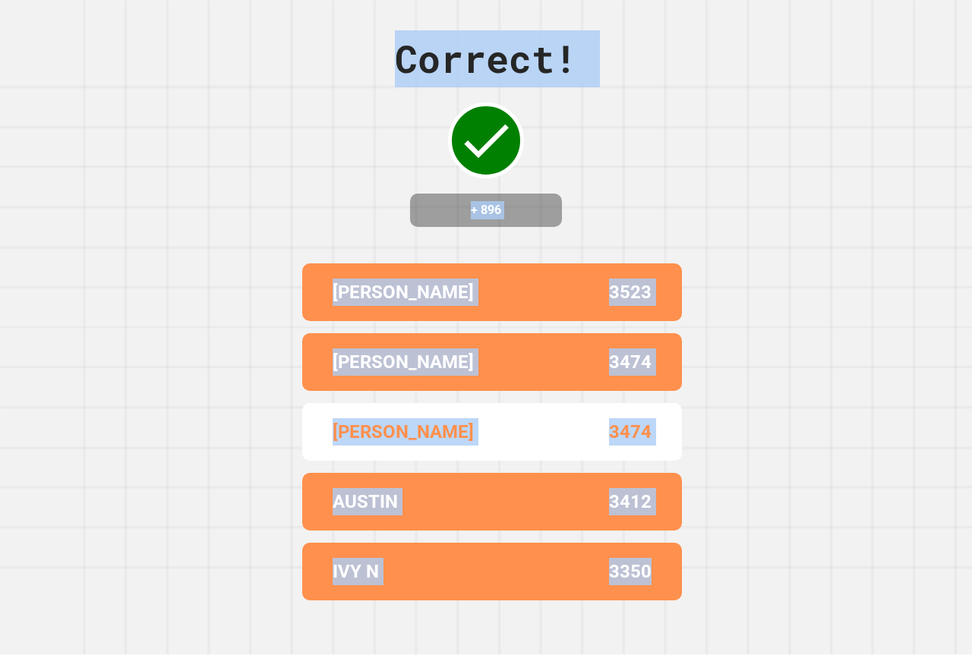
drag, startPoint x: 638, startPoint y: 372, endPoint x: 362, endPoint y: 96, distance: 389.7
click at [362, 96] on div "Correct! + 896 [PERSON_NAME] 3523 [PERSON_NAME] 3474 KINGSTON [PERSON_NAME] 347…" at bounding box center [486, 327] width 972 height 655
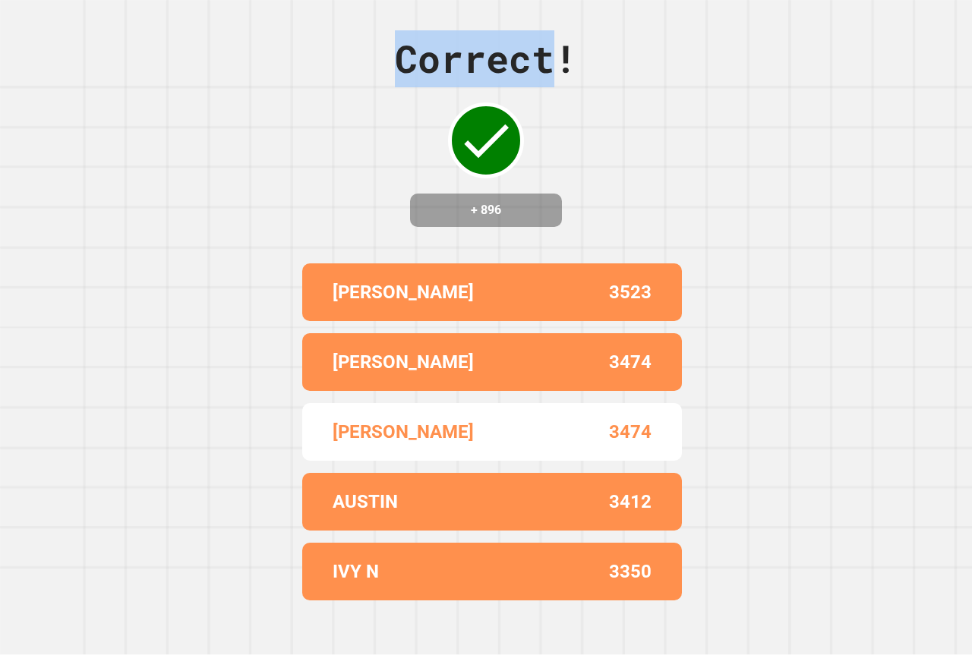
click at [362, 96] on div "Correct! + 896 [PERSON_NAME] 3523 [PERSON_NAME] 3474 KINGSTON [PERSON_NAME] 347…" at bounding box center [486, 327] width 972 height 655
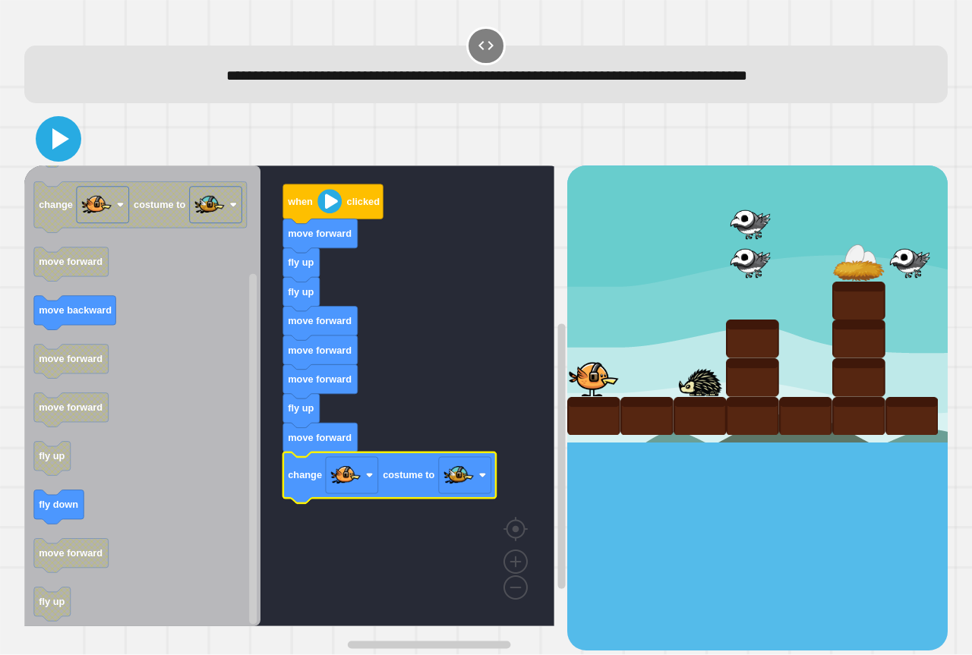
click at [67, 138] on icon at bounding box center [58, 139] width 36 height 36
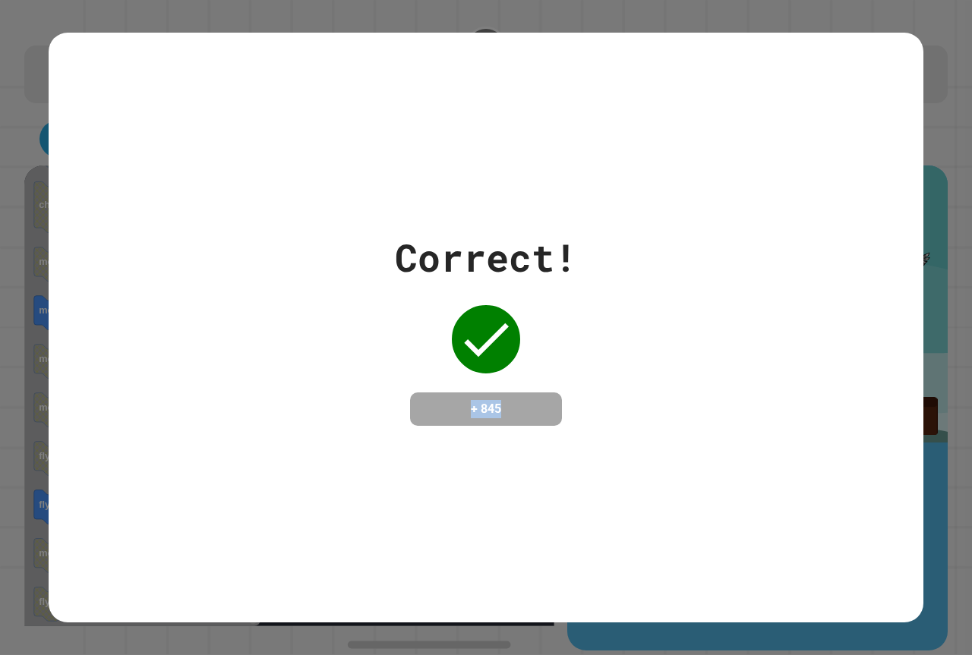
drag, startPoint x: 556, startPoint y: 242, endPoint x: 563, endPoint y: 224, distance: 19.2
click at [563, 224] on div "Correct! + 845" at bounding box center [486, 328] width 874 height 590
click at [479, 309] on icon at bounding box center [485, 339] width 61 height 61
click at [493, 348] on icon at bounding box center [485, 339] width 61 height 61
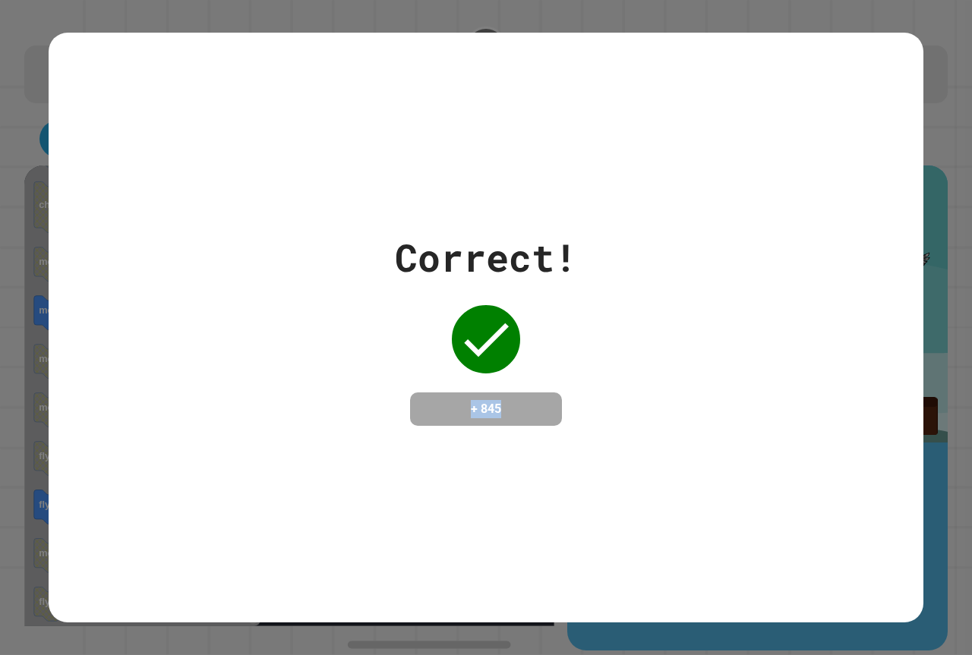
click at [583, 408] on div "Correct! + 845" at bounding box center [486, 327] width 874 height 197
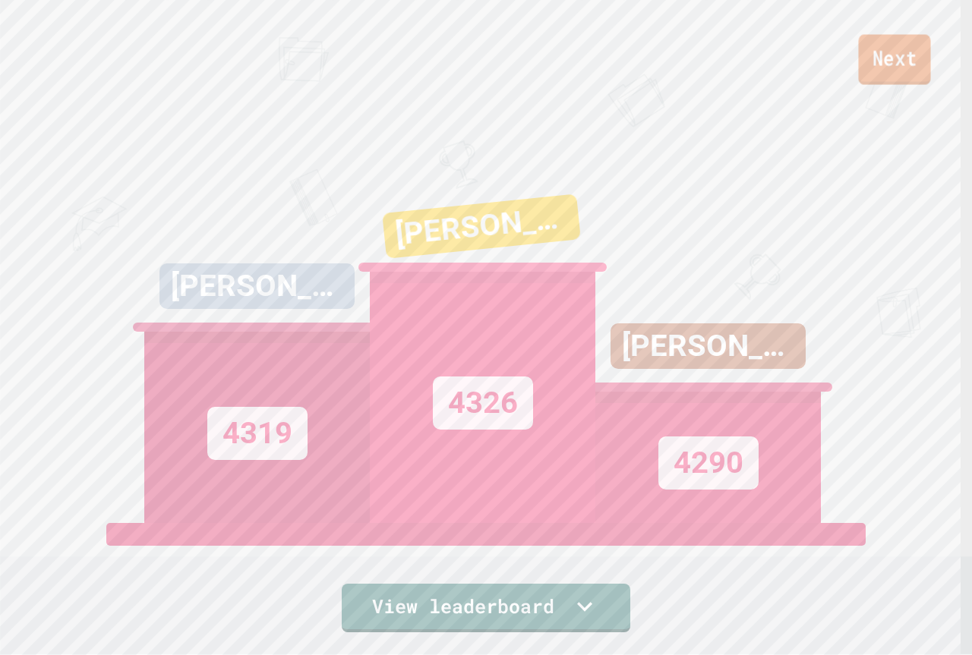
click at [913, 49] on link "Next" at bounding box center [894, 59] width 72 height 50
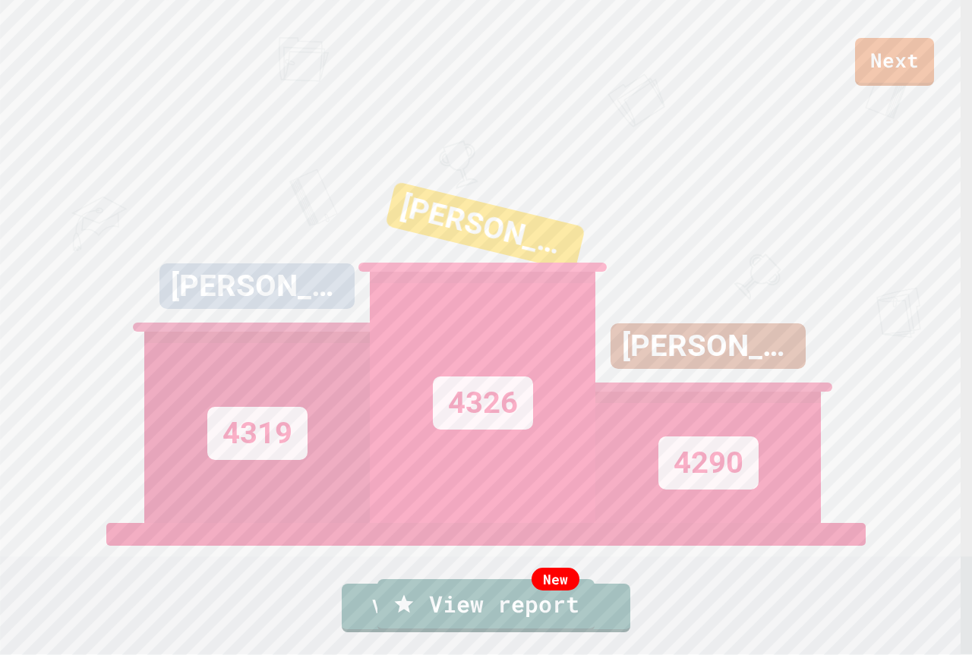
type textarea "*"
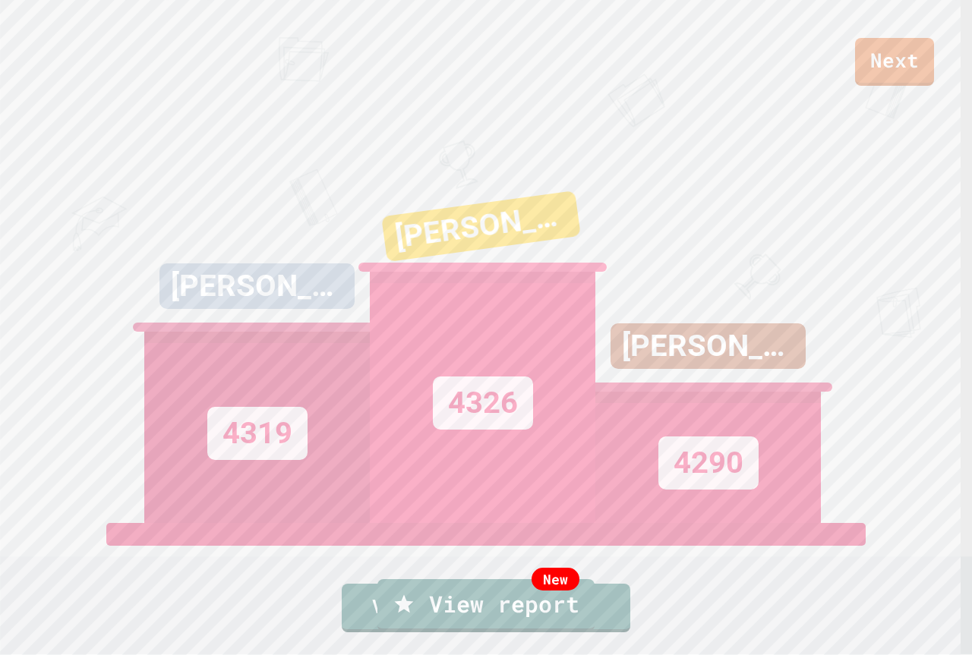
drag, startPoint x: 392, startPoint y: 371, endPoint x: 271, endPoint y: 369, distance: 120.7
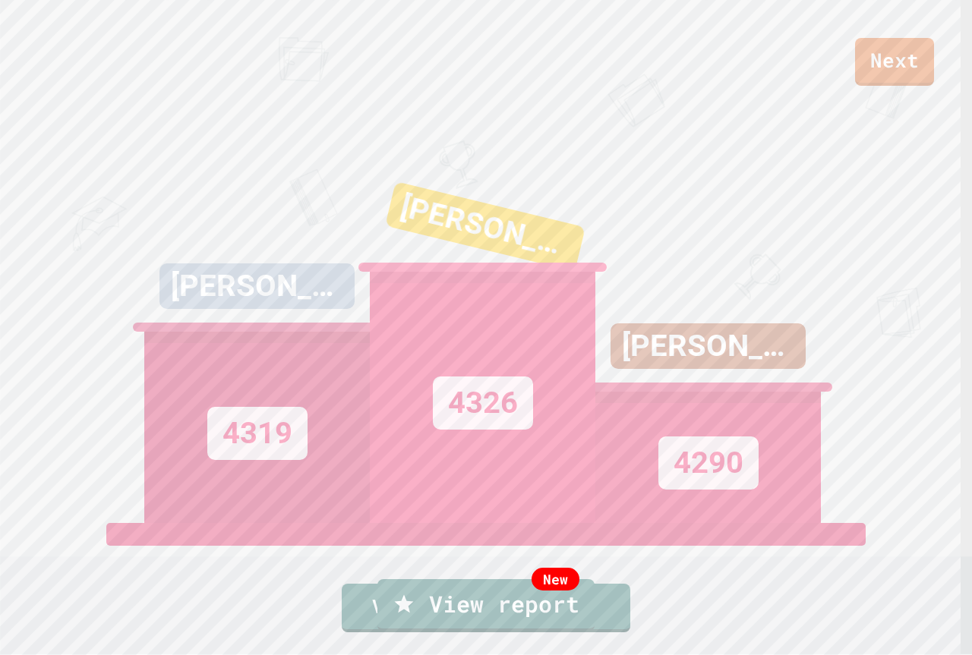
paste textarea "****"
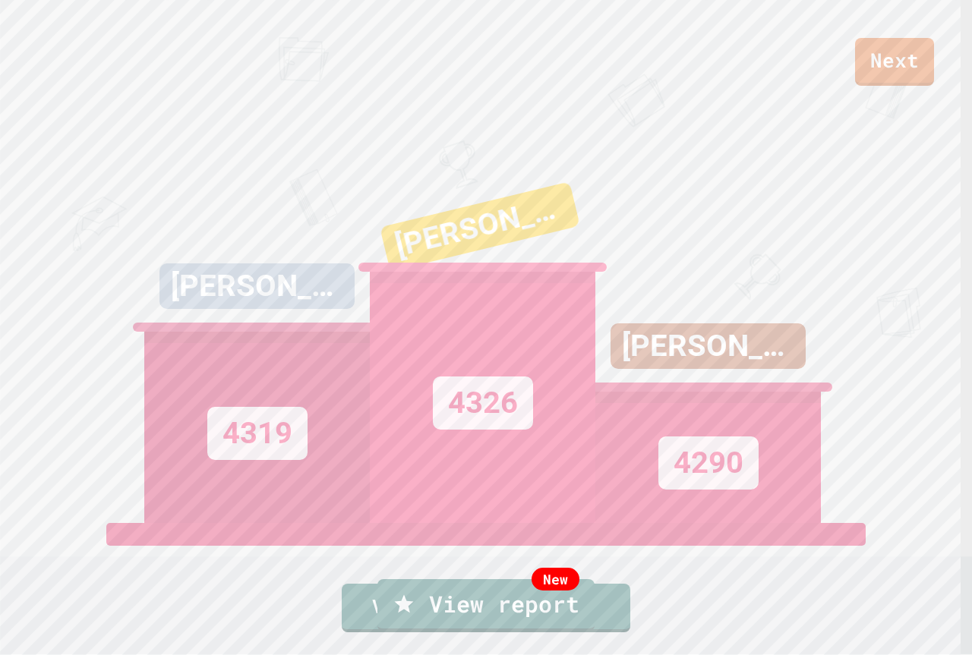
paste textarea "****"
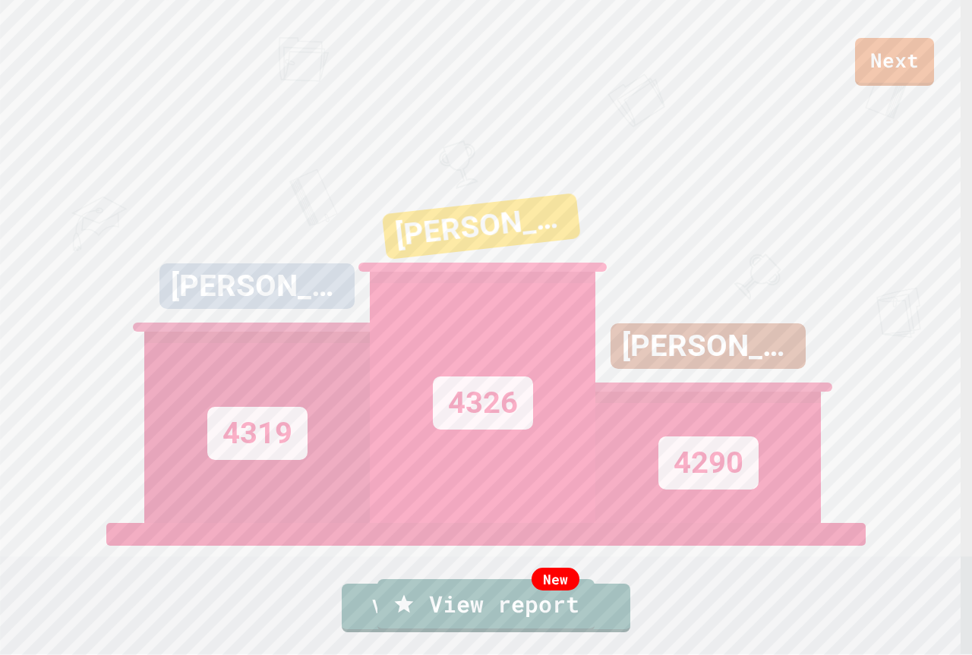
paste textarea "****"
paste
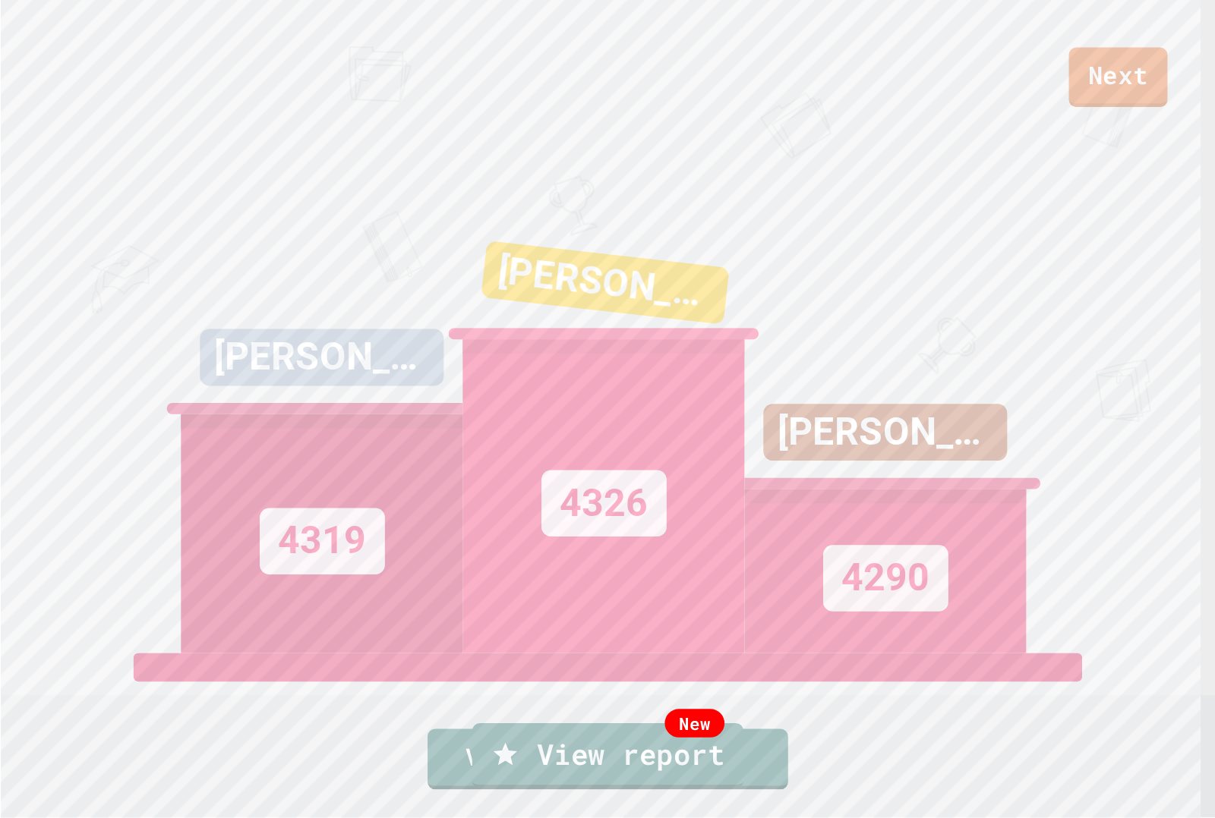
scroll to position [33, 0]
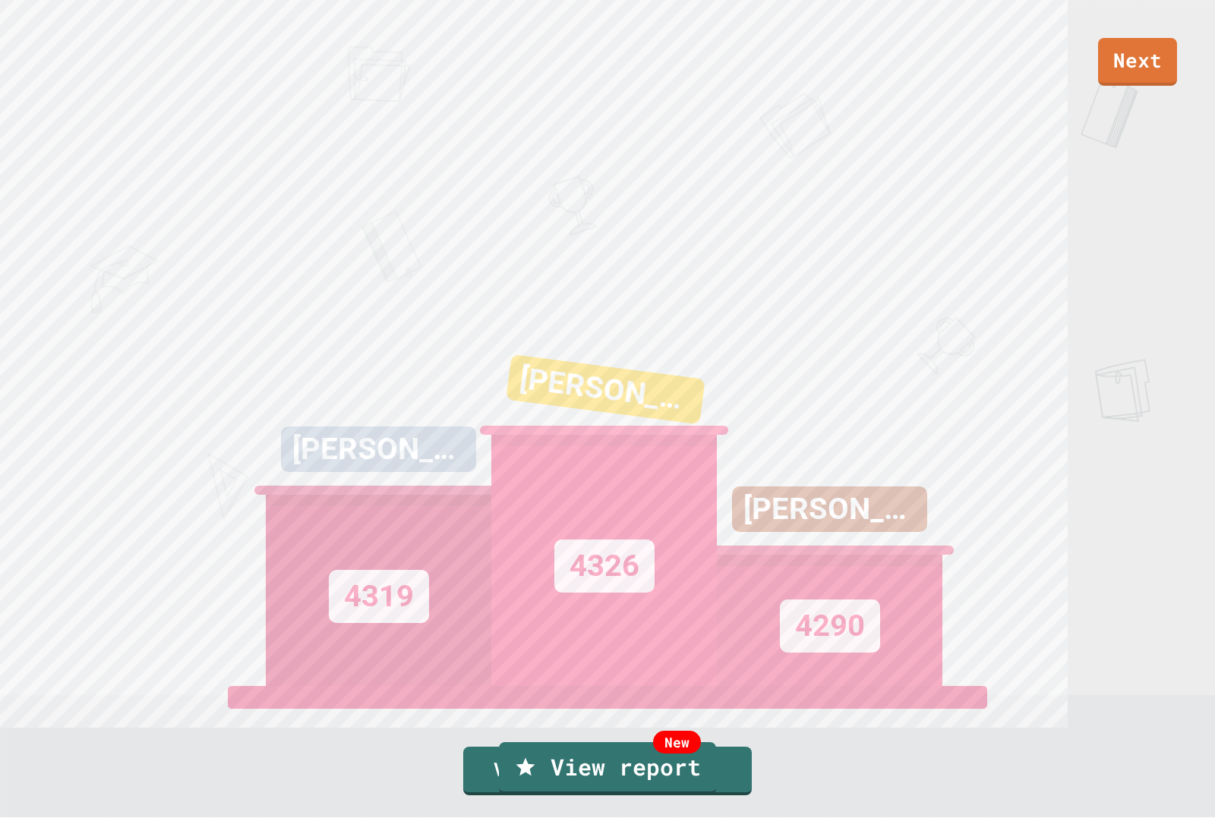
type textarea "**********"
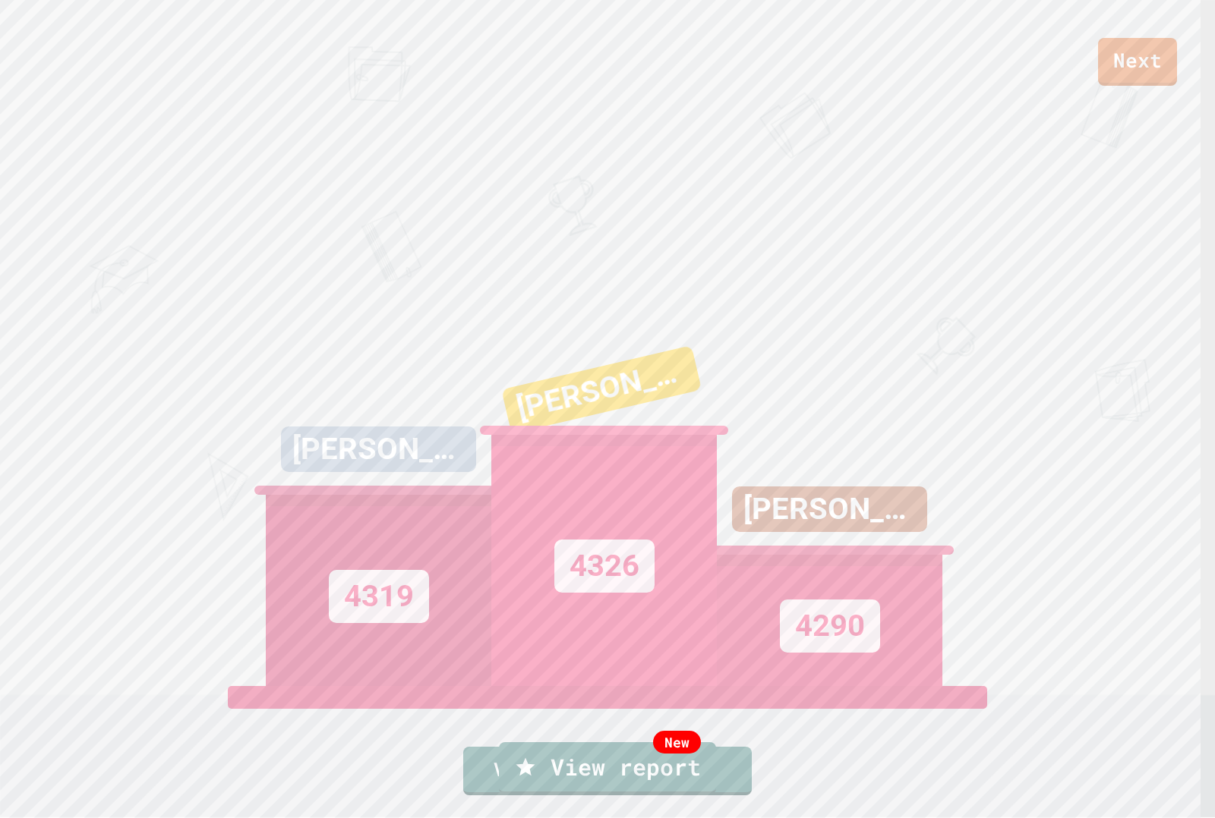
drag, startPoint x: 635, startPoint y: 590, endPoint x: 590, endPoint y: 579, distance: 46.0
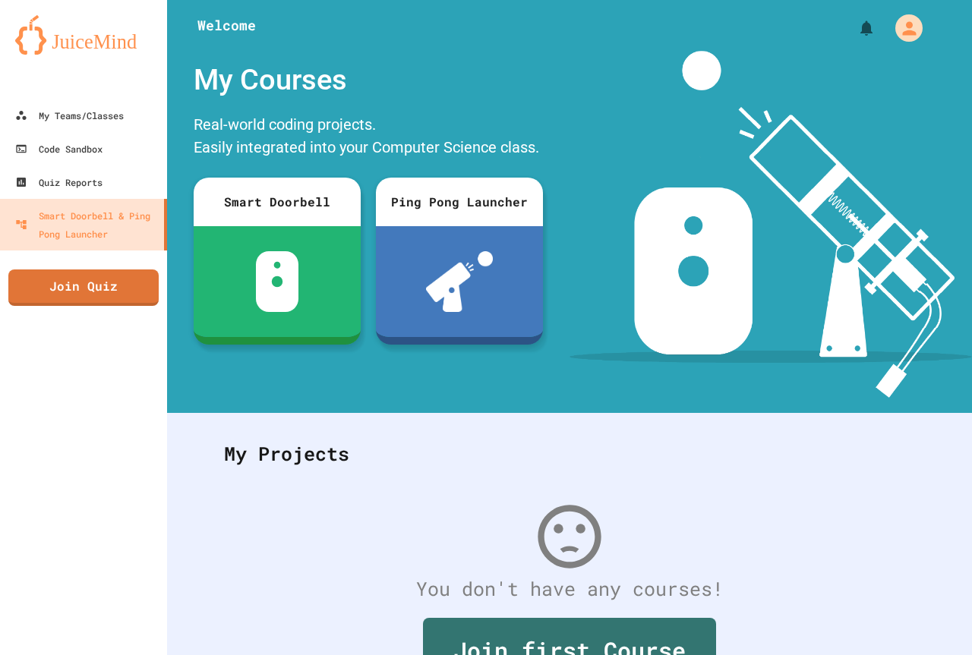
drag, startPoint x: 1114, startPoint y: 4, endPoint x: 365, endPoint y: 451, distance: 872.5
click at [365, 451] on div "My Projects" at bounding box center [569, 453] width 721 height 59
click at [131, 280] on link "Join Quiz" at bounding box center [84, 287] width 152 height 37
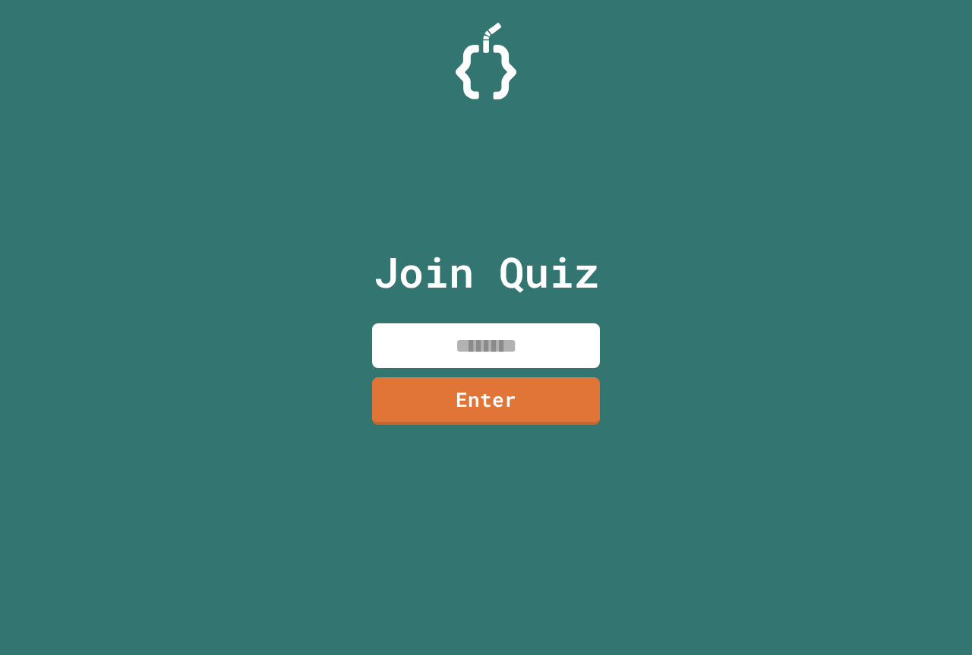
click at [563, 364] on input at bounding box center [486, 345] width 228 height 45
type input "********"
click at [544, 405] on link "Enter" at bounding box center [485, 399] width 225 height 50
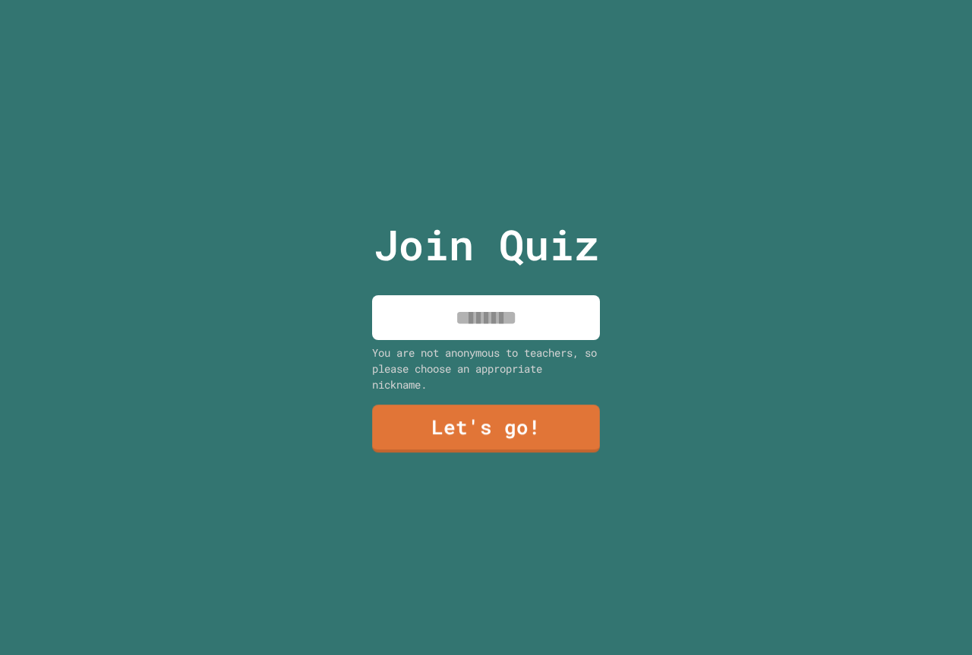
click at [541, 310] on input at bounding box center [486, 317] width 228 height 45
type input "**********"
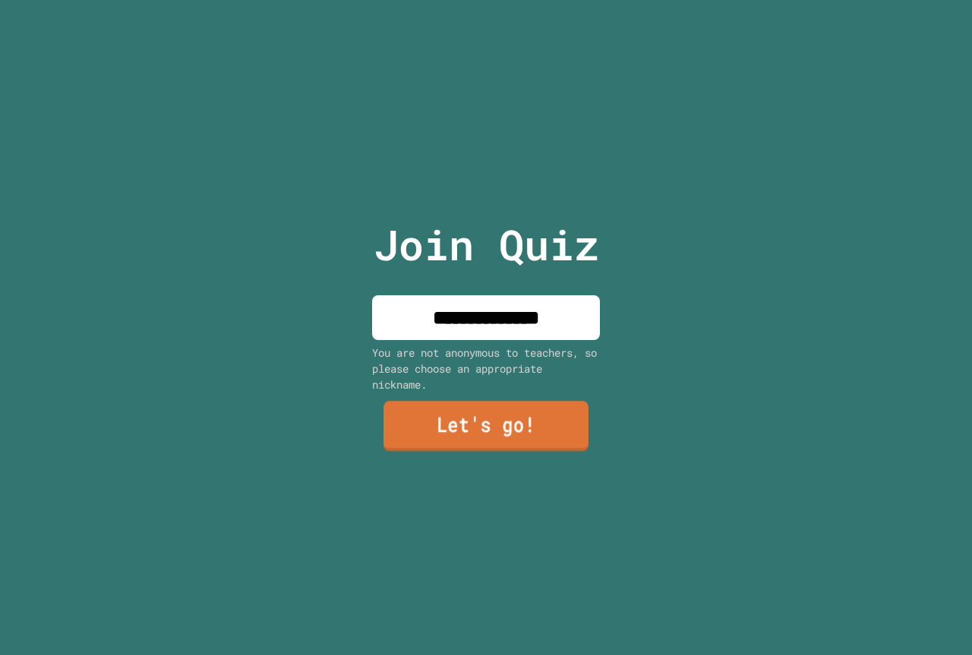
click at [431, 445] on link "Let's go!" at bounding box center [485, 427] width 205 height 50
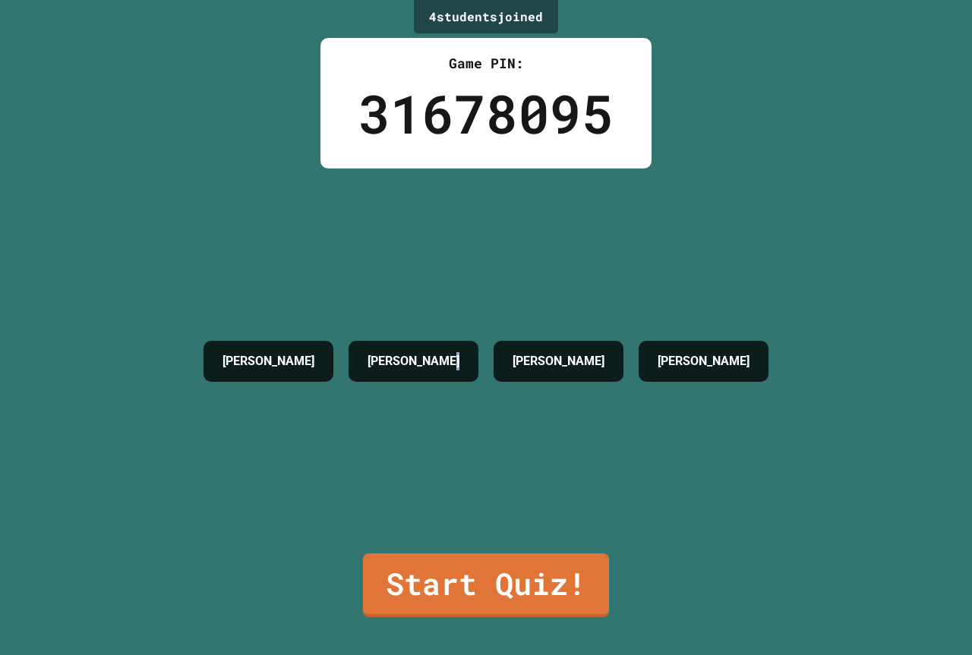
drag, startPoint x: 572, startPoint y: 454, endPoint x: 528, endPoint y: 329, distance: 132.1
click at [556, 330] on div "[PERSON_NAME] [PERSON_NAME] [PERSON_NAME]" at bounding box center [486, 361] width 580 height 385
click at [478, 341] on div "[PERSON_NAME]" at bounding box center [413, 361] width 130 height 41
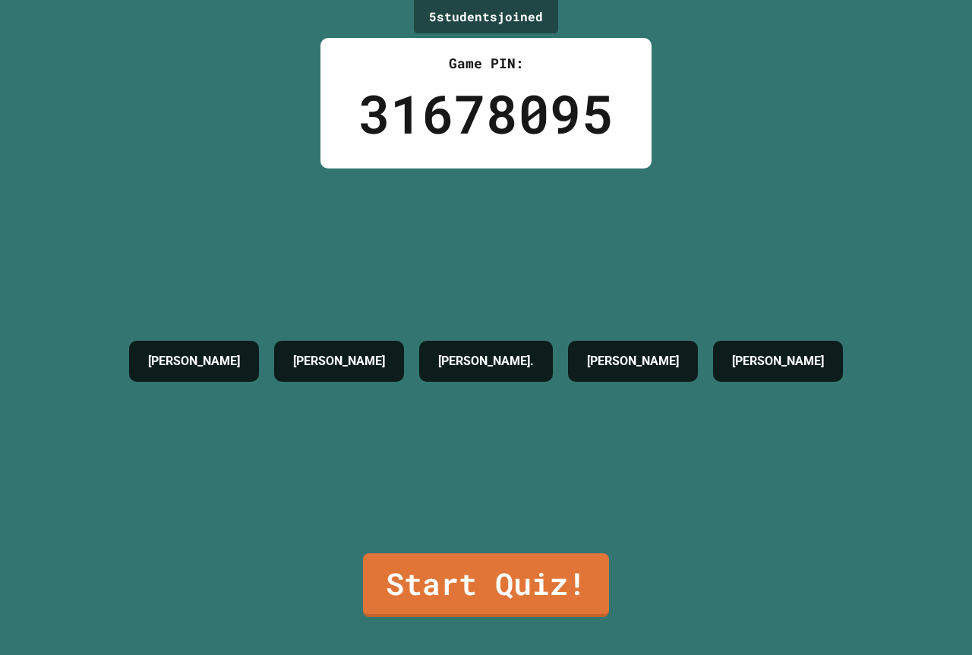
drag, startPoint x: 574, startPoint y: 580, endPoint x: 613, endPoint y: 563, distance: 42.9
click at [613, 563] on div "5 student s joined Game PIN: 31678095 [PERSON_NAME] KINGSTON [PERSON_NAME] [PER…" at bounding box center [486, 327] width 972 height 655
click at [583, 559] on link "Start Quiz!" at bounding box center [486, 583] width 248 height 67
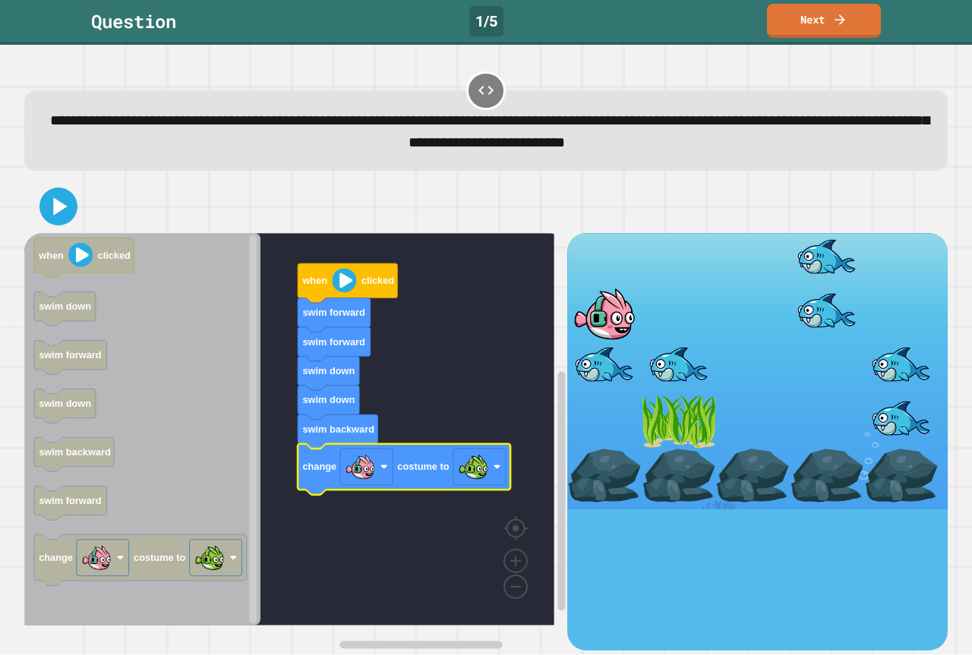
click at [50, 228] on div at bounding box center [485, 206] width 923 height 53
click at [54, 222] on icon at bounding box center [58, 206] width 36 height 36
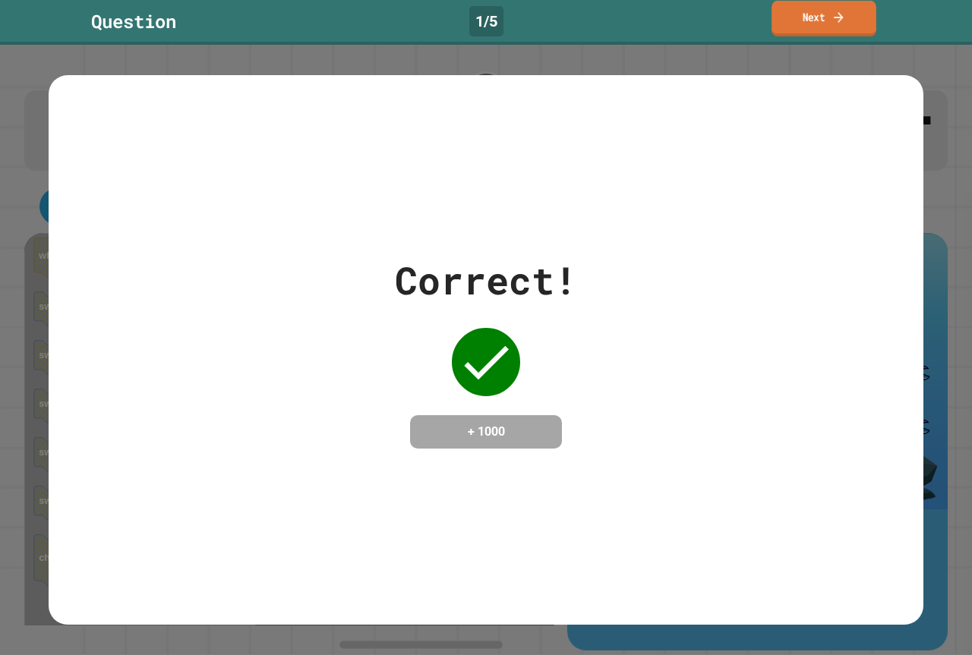
click at [833, 30] on link "Next" at bounding box center [823, 19] width 105 height 36
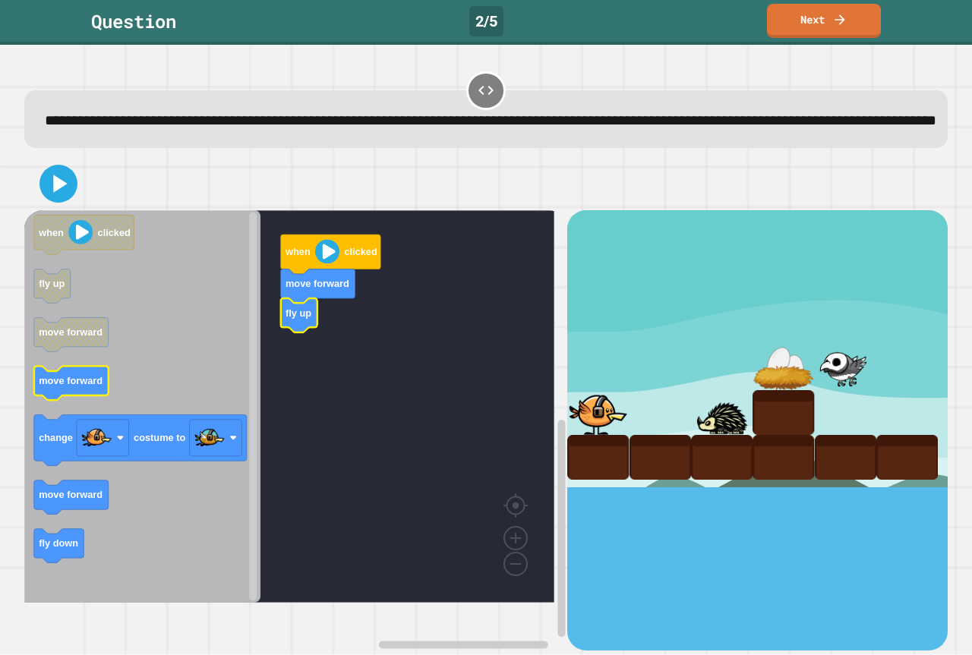
click at [55, 414] on icon "when clicked fly up move forward move forward change costume to move forward fl…" at bounding box center [142, 406] width 236 height 392
click at [76, 540] on icon "Blockly Workspace" at bounding box center [142, 406] width 236 height 392
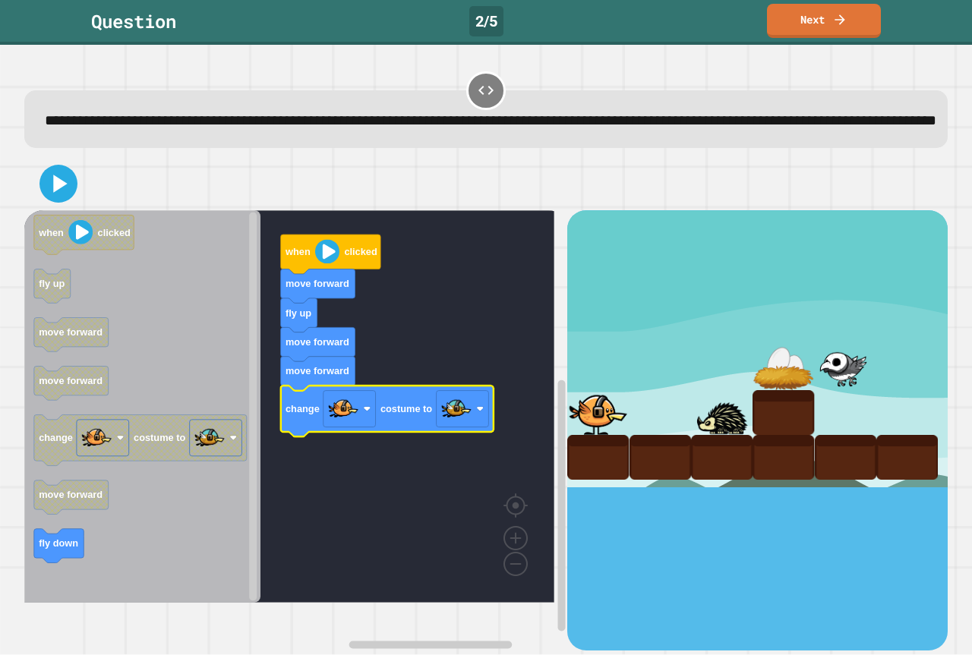
click at [46, 194] on icon at bounding box center [58, 184] width 30 height 30
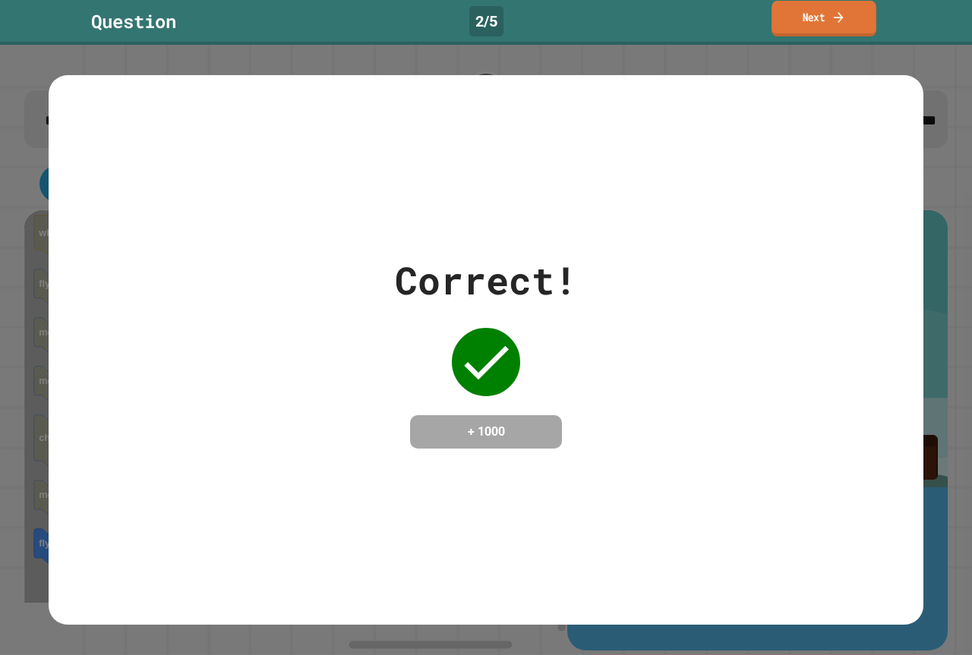
click at [799, 5] on link "Next" at bounding box center [823, 19] width 105 height 36
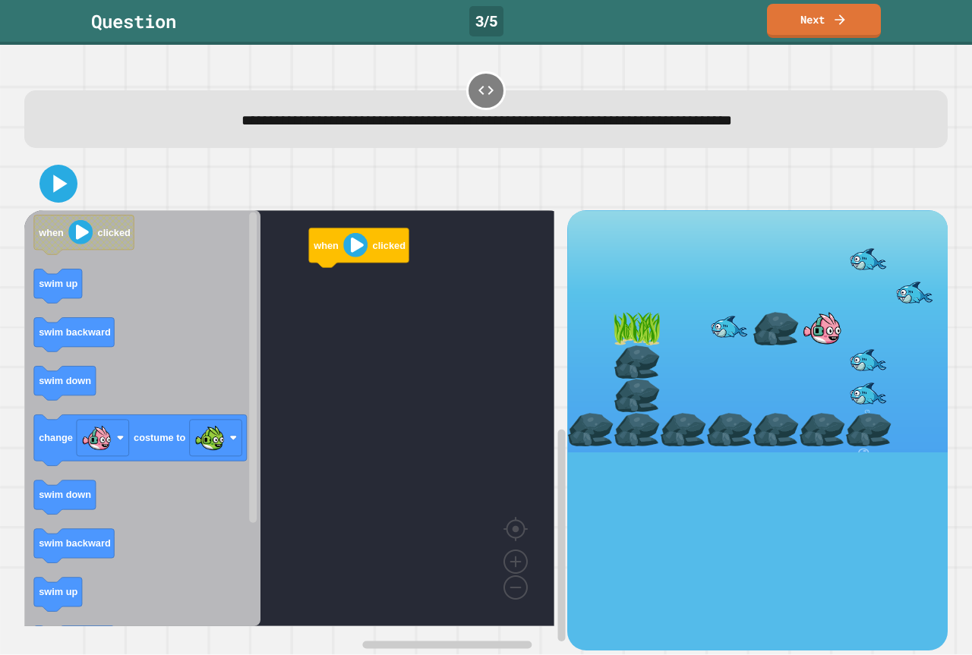
click at [62, 304] on icon "when clicked swim up swim backward swim down change costume to swim down swim b…" at bounding box center [142, 418] width 236 height 416
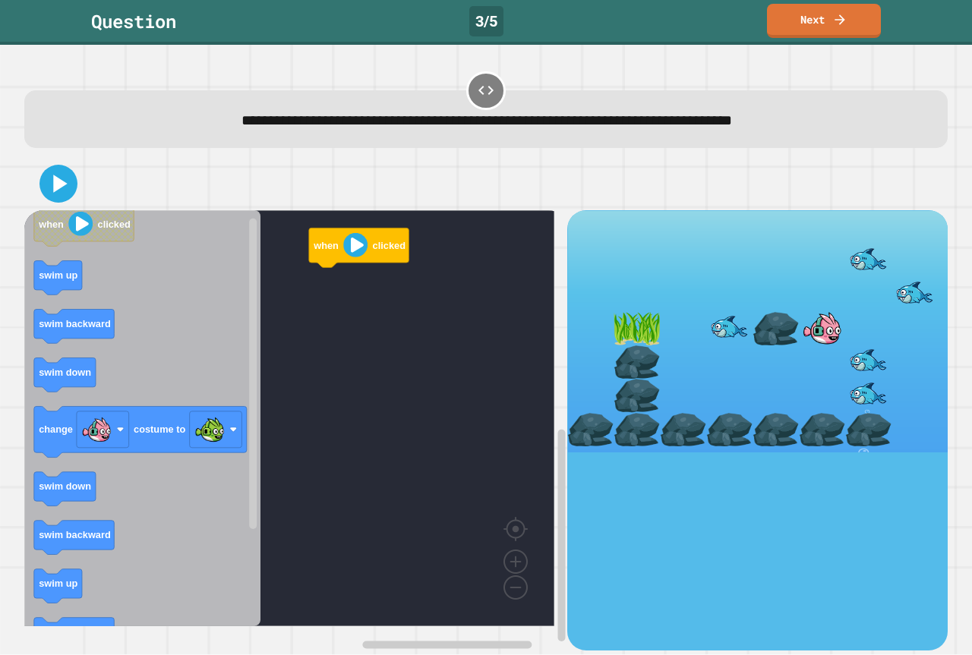
click at [231, 295] on icon "when clicked swim up swim backward swim down change costume to swim down swim b…" at bounding box center [142, 418] width 236 height 416
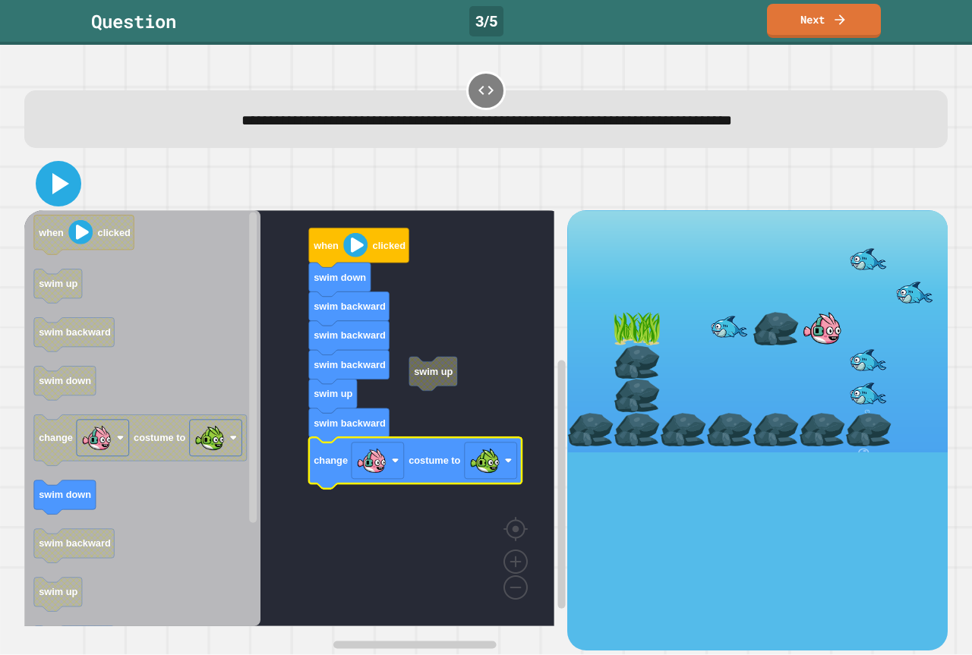
click at [65, 191] on icon at bounding box center [58, 183] width 36 height 36
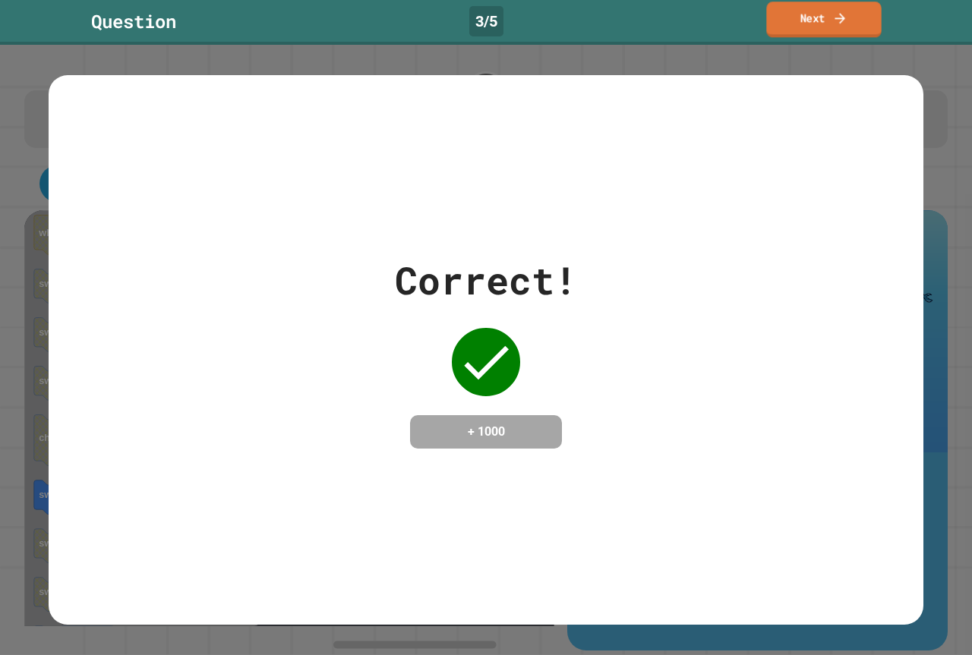
click at [865, 30] on link "Next" at bounding box center [823, 20] width 115 height 36
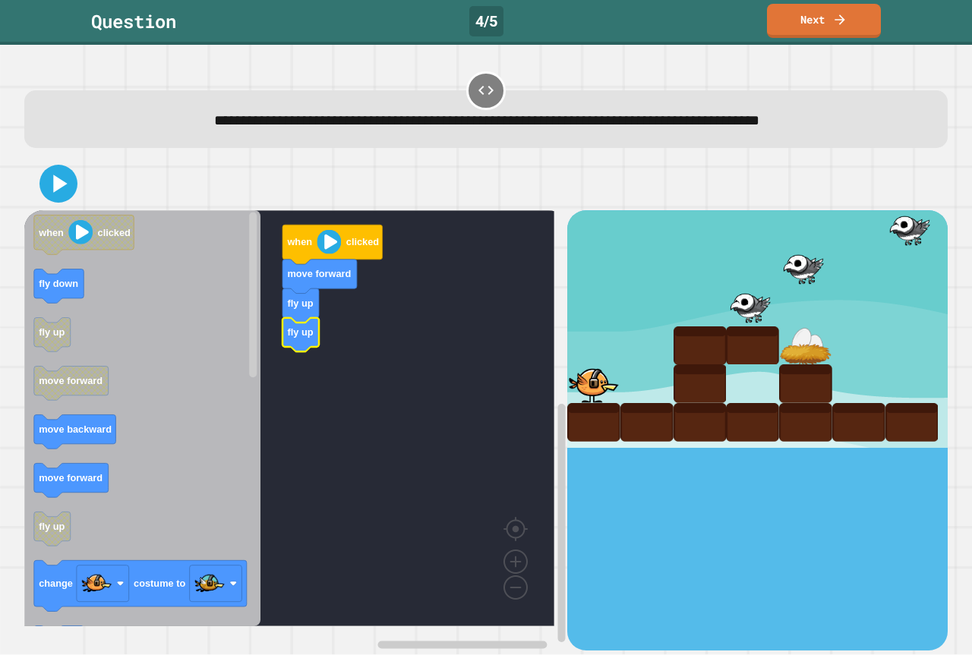
click at [307, 349] on icon "Blockly Workspace" at bounding box center [300, 335] width 36 height 34
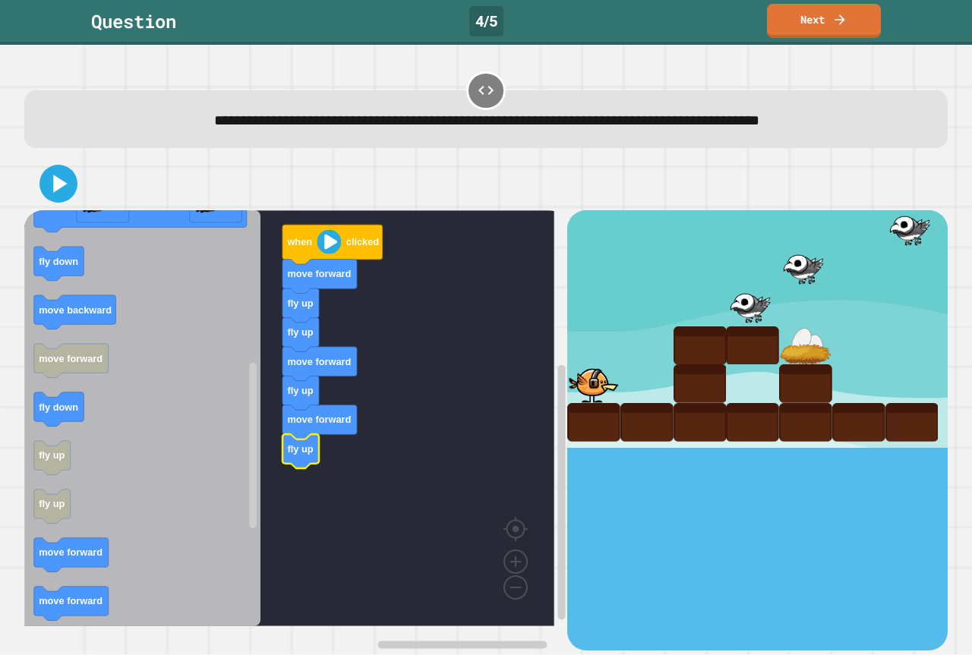
click at [357, 461] on rect "Blockly Workspace" at bounding box center [289, 418] width 530 height 416
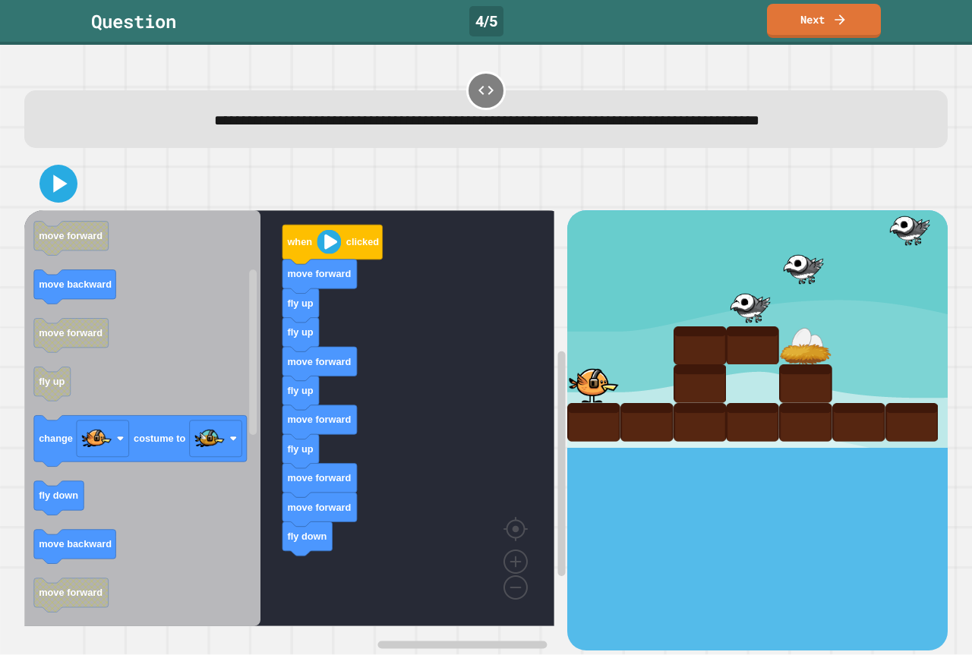
click at [313, 501] on div "when clicked move forward fly up fly up move forward fly up move forward fly up…" at bounding box center [295, 430] width 543 height 440
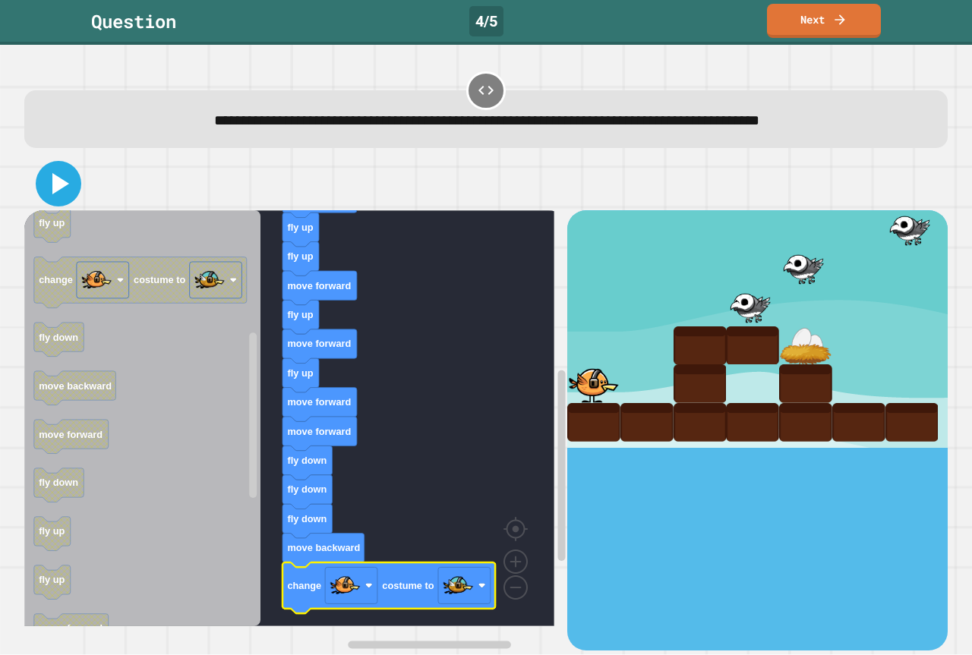
click at [47, 190] on icon at bounding box center [58, 183] width 36 height 36
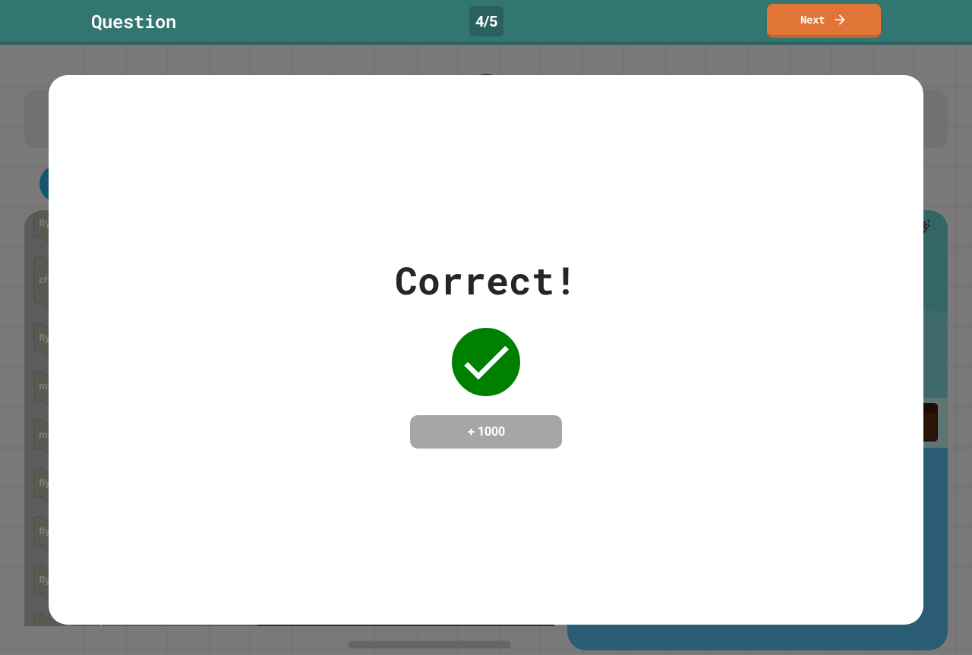
click at [856, 3] on div "Question 4 / 5 Next" at bounding box center [486, 22] width 972 height 45
click at [860, 8] on link "Next" at bounding box center [823, 20] width 115 height 35
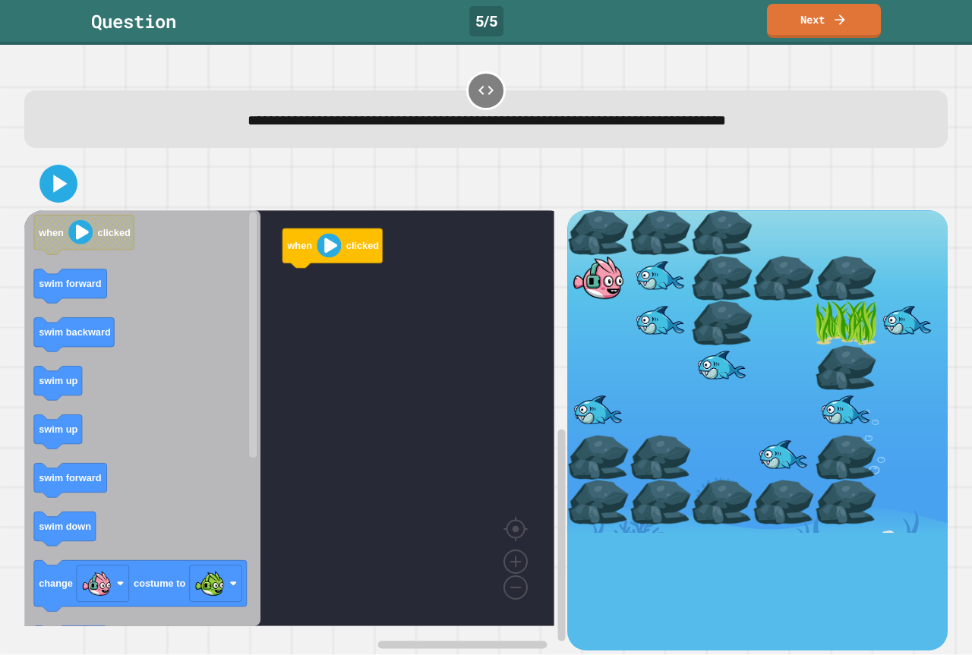
click at [448, 303] on rect "Blockly Workspace" at bounding box center [289, 418] width 530 height 416
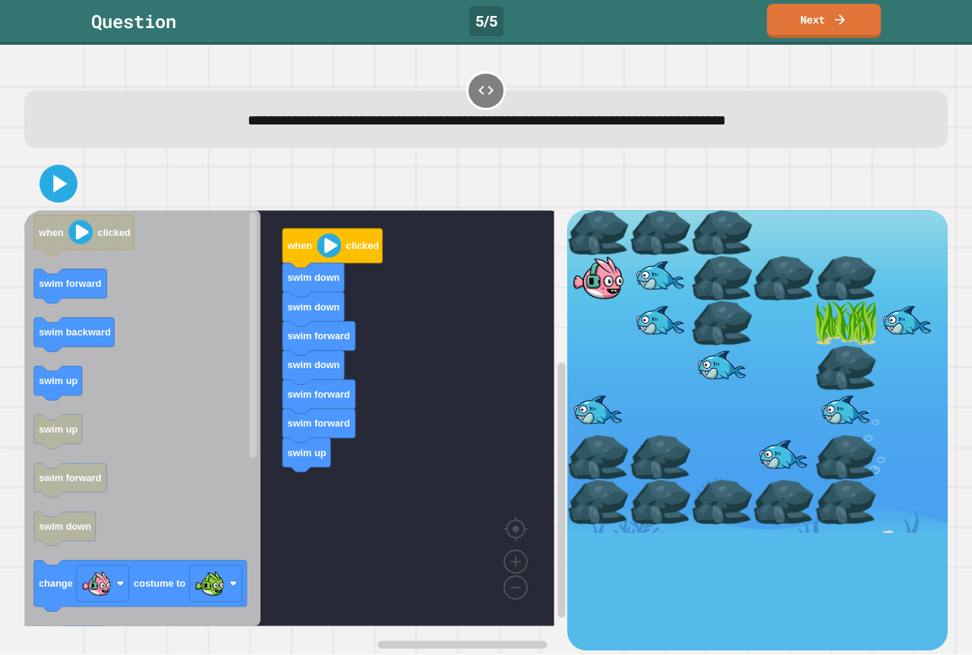
click at [216, 408] on icon "when clicked swim forward swim backward swim up swim up swim forward swim down …" at bounding box center [142, 418] width 236 height 416
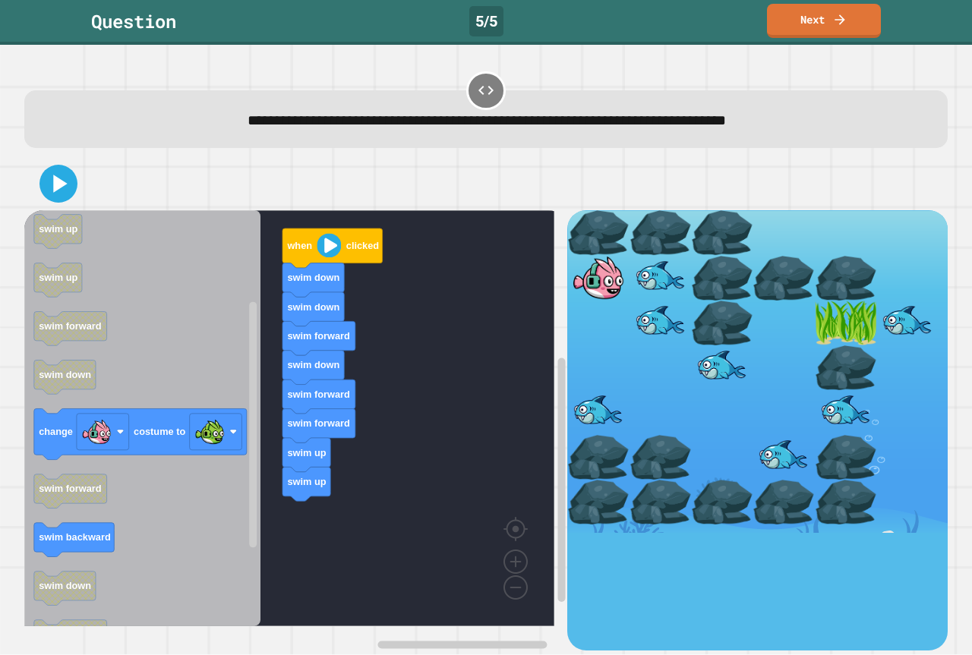
click at [162, 501] on icon "Blockly Workspace" at bounding box center [142, 418] width 236 height 416
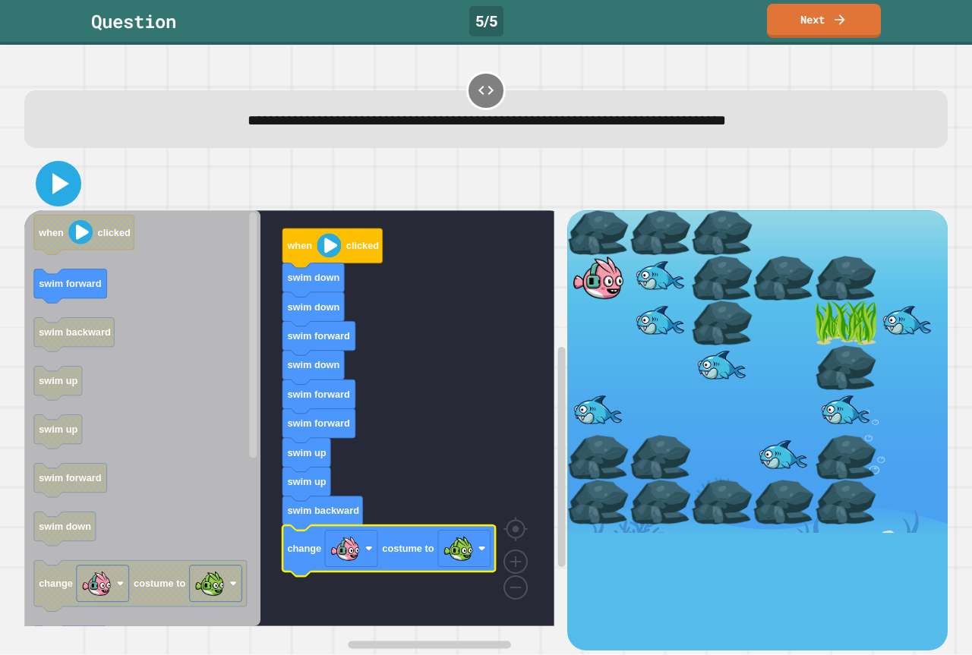
click at [42, 175] on icon at bounding box center [58, 183] width 36 height 36
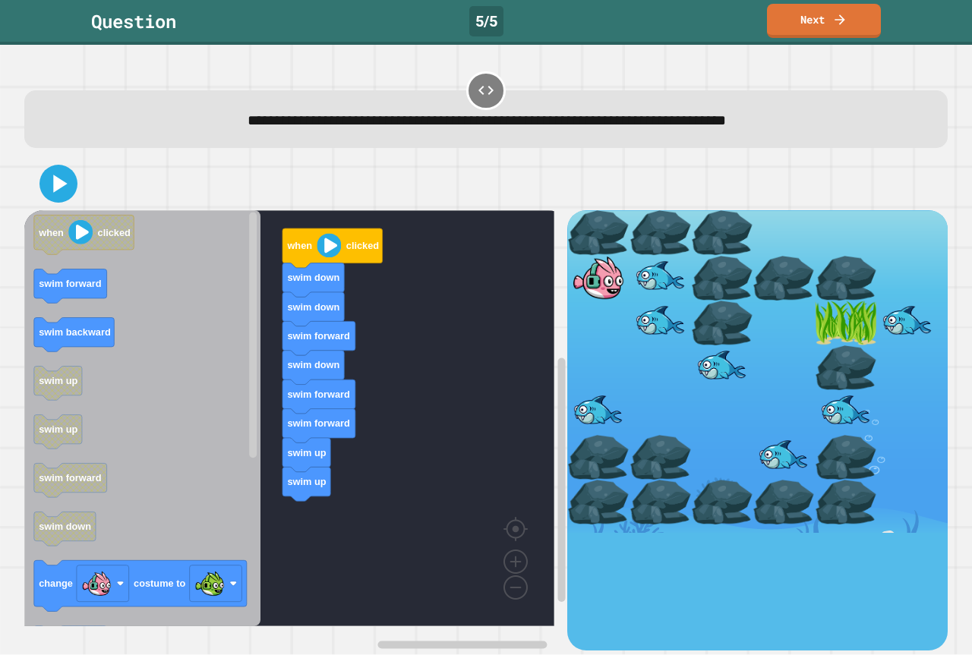
click at [288, 481] on div "when clicked swim down swim down swim forward swim down swim forward swim forwa…" at bounding box center [295, 430] width 543 height 440
click at [58, 283] on icon "when clicked swim forward swim backward swim up swim up swim forward swim down …" at bounding box center [142, 418] width 236 height 416
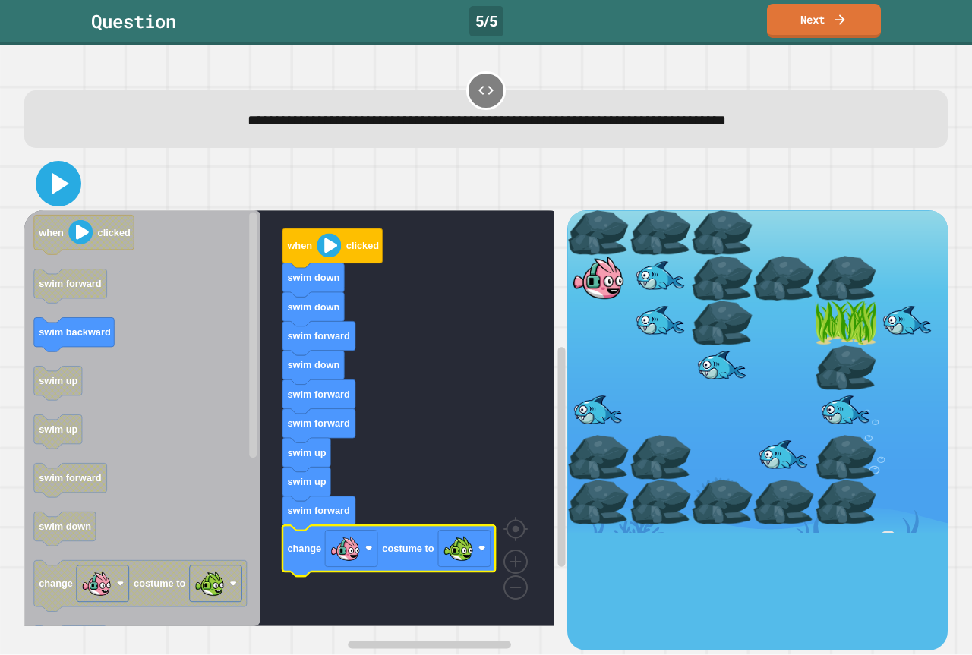
click at [65, 197] on icon at bounding box center [58, 183] width 36 height 36
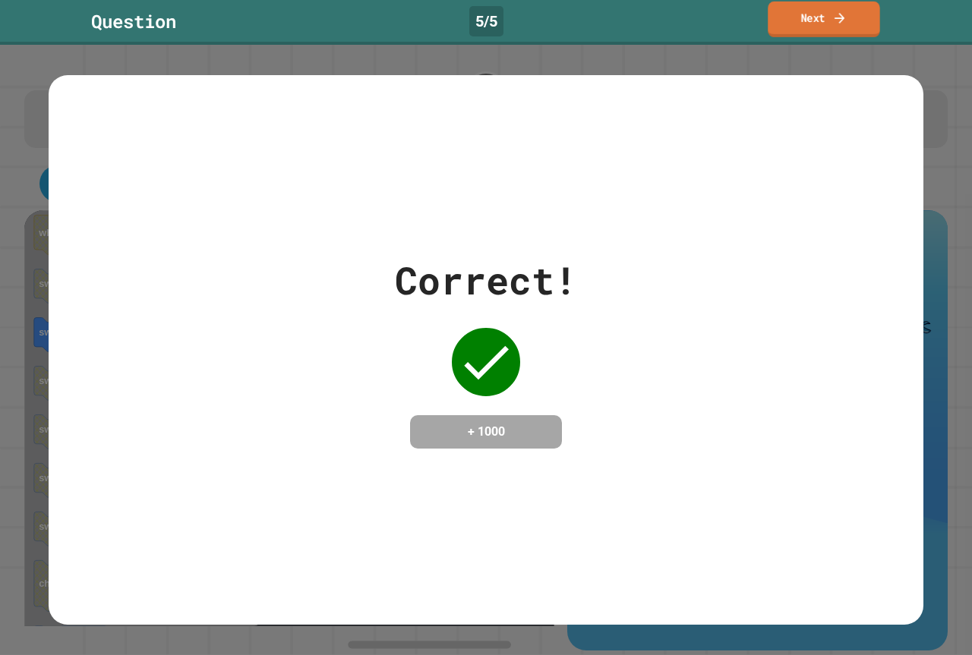
click at [778, 11] on link "Next" at bounding box center [823, 20] width 112 height 36
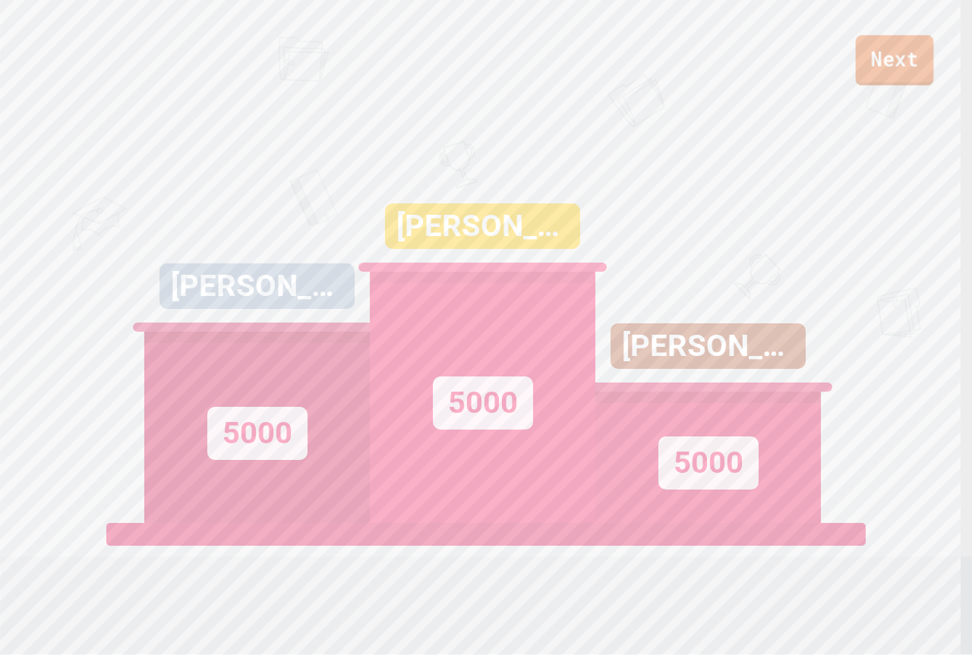
drag, startPoint x: 894, startPoint y: 52, endPoint x: 890, endPoint y: 67, distance: 15.6
click at [890, 67] on link "Next" at bounding box center [895, 60] width 78 height 50
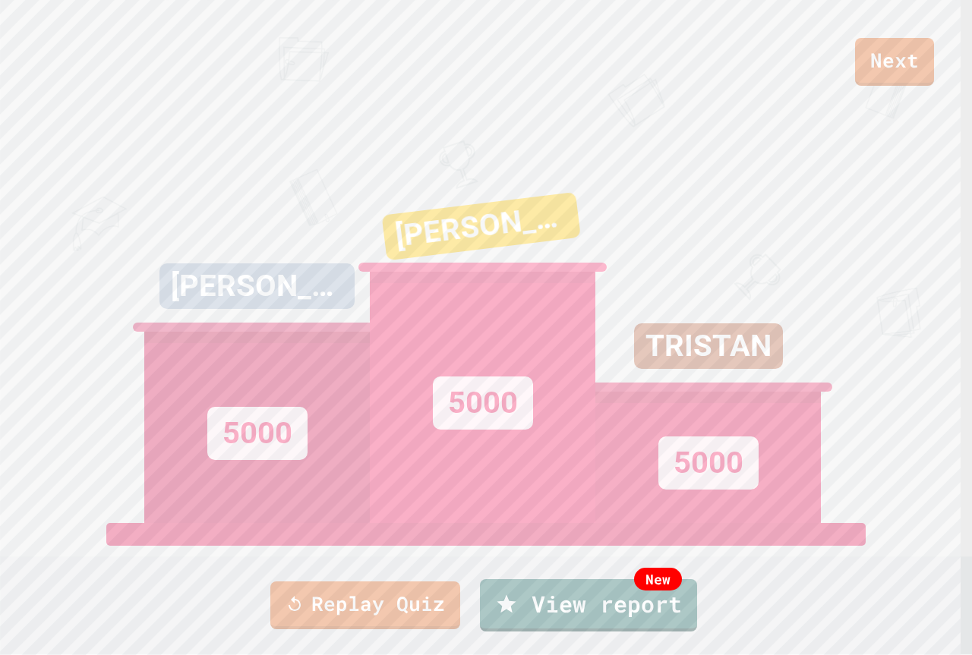
drag, startPoint x: 500, startPoint y: 473, endPoint x: 499, endPoint y: 439, distance: 34.2
